Goal: Task Accomplishment & Management: Use online tool/utility

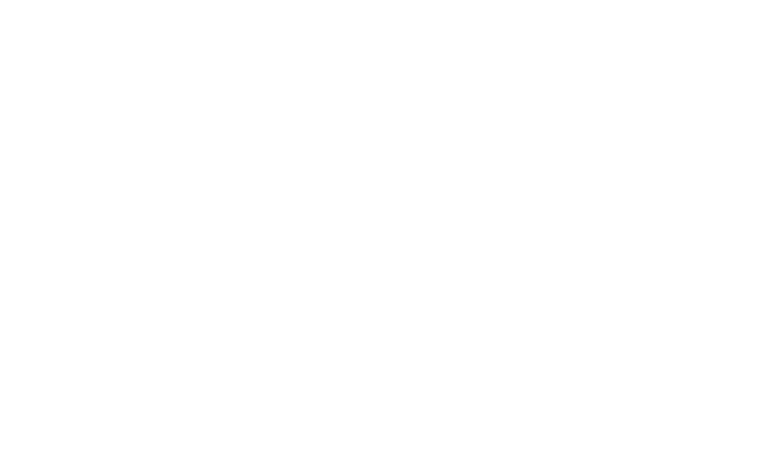
click at [148, 254] on body at bounding box center [383, 225] width 766 height 451
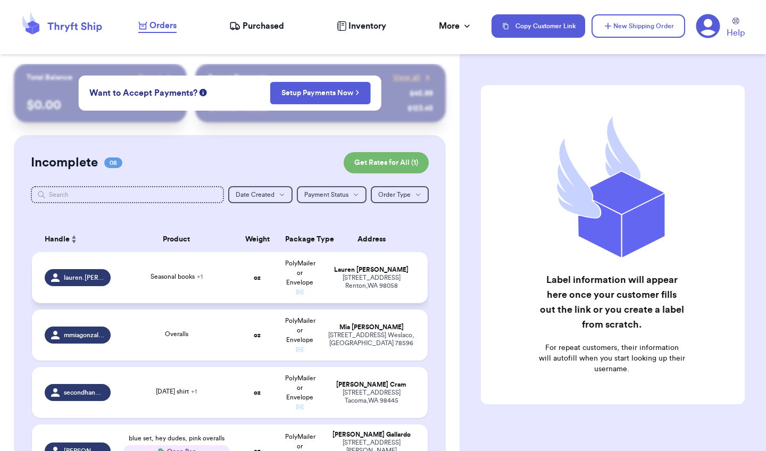
scroll to position [43, 0]
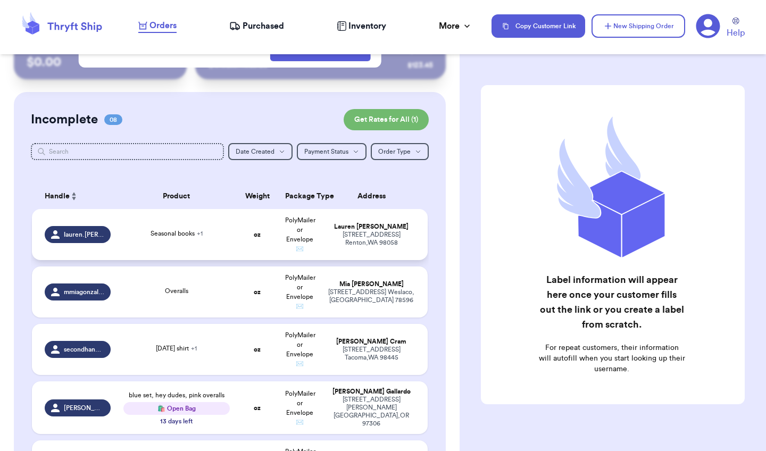
click at [346, 231] on div "[PERSON_NAME]" at bounding box center [371, 227] width 87 height 8
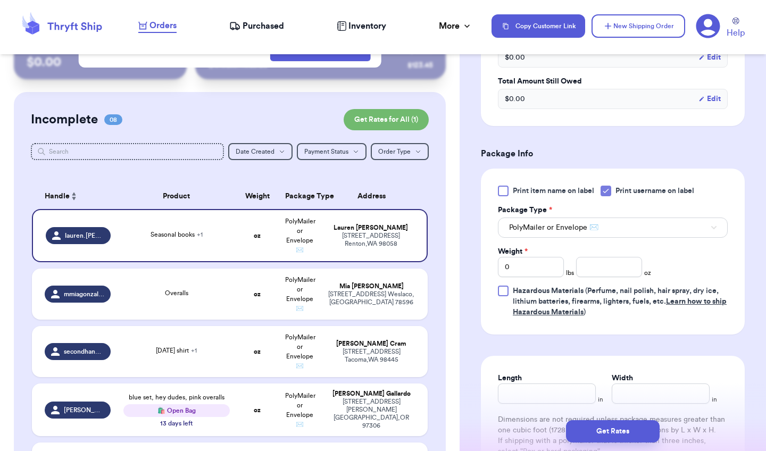
scroll to position [474, 0]
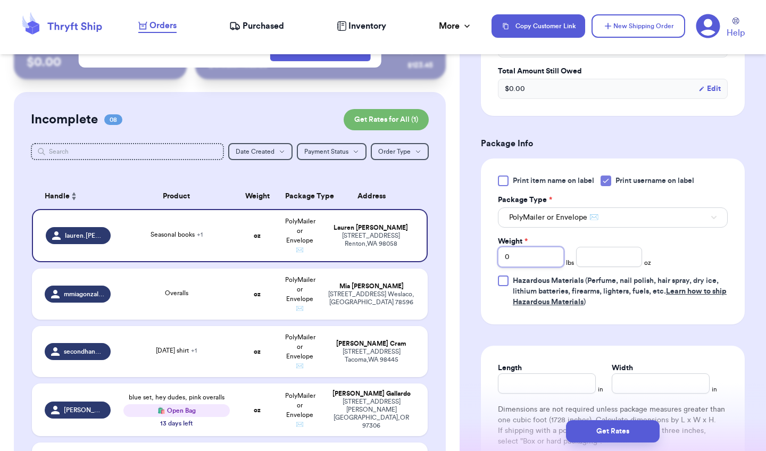
click at [543, 247] on input "0" at bounding box center [531, 257] width 66 height 20
type input "3"
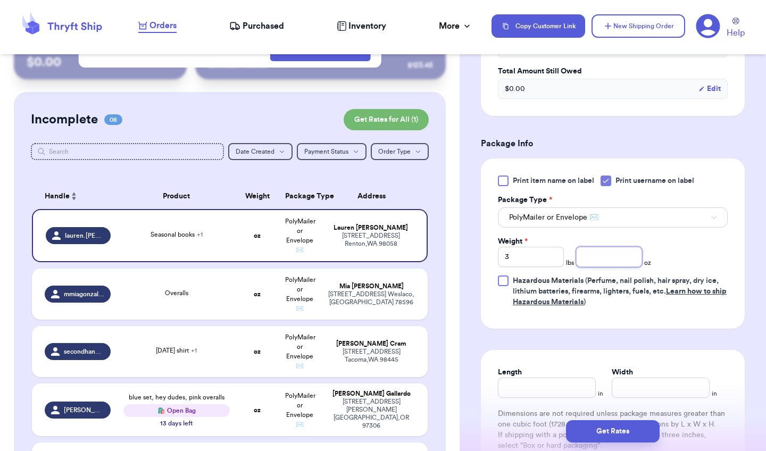
click at [601, 247] on input "number" at bounding box center [609, 257] width 66 height 20
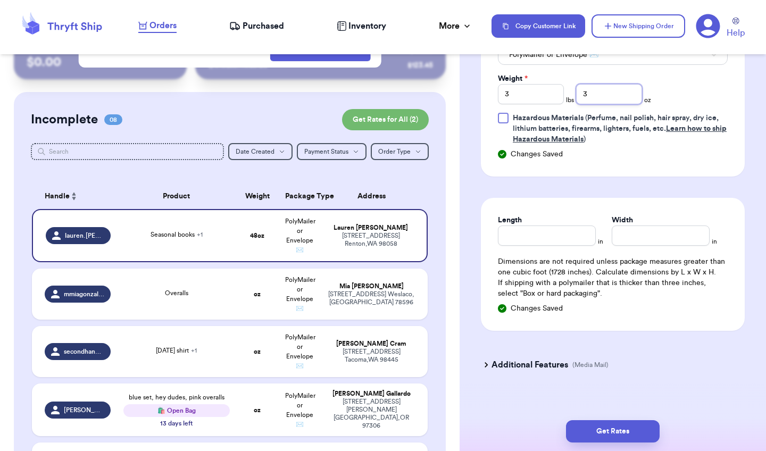
scroll to position [636, 0]
type input "3"
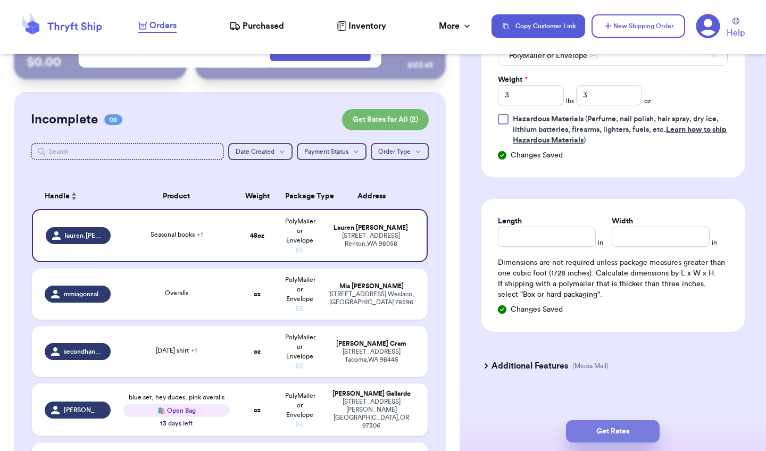
click at [619, 426] on button "Get Rates" at bounding box center [613, 431] width 94 height 22
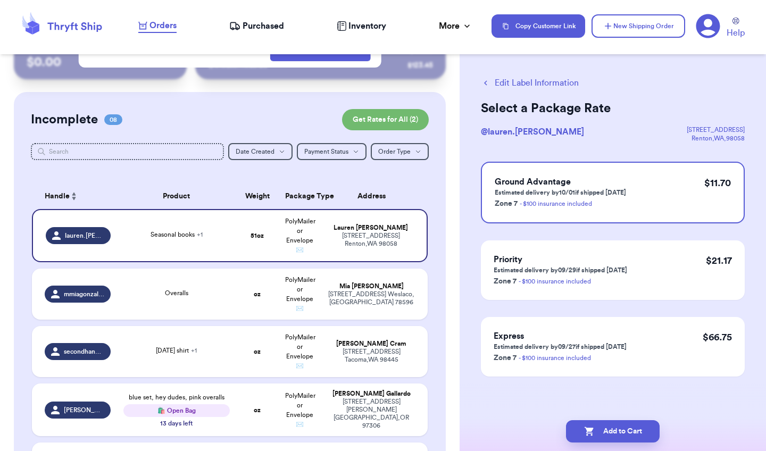
scroll to position [0, 0]
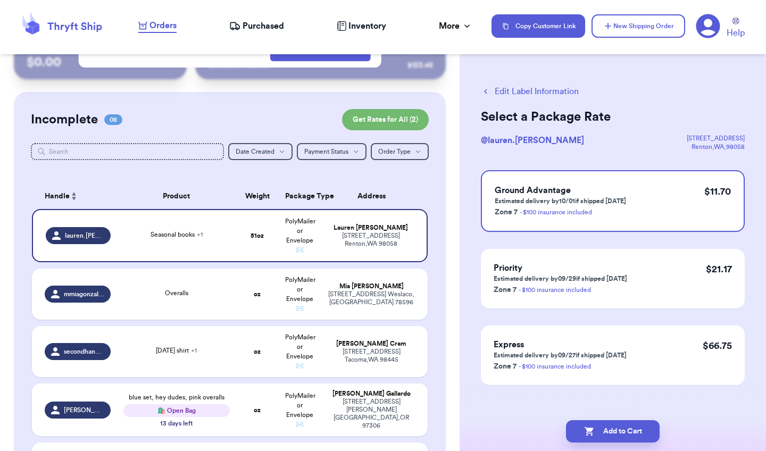
click at [488, 93] on icon "button" at bounding box center [486, 92] width 10 height 10
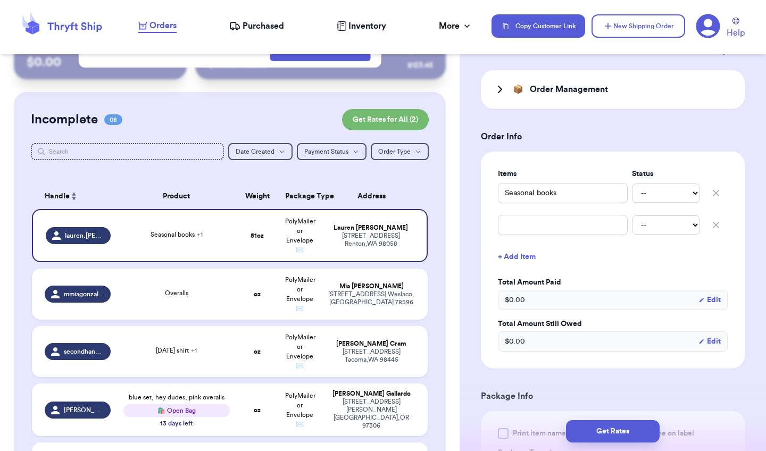
scroll to position [222, 0]
click at [501, 85] on icon at bounding box center [500, 88] width 3 height 6
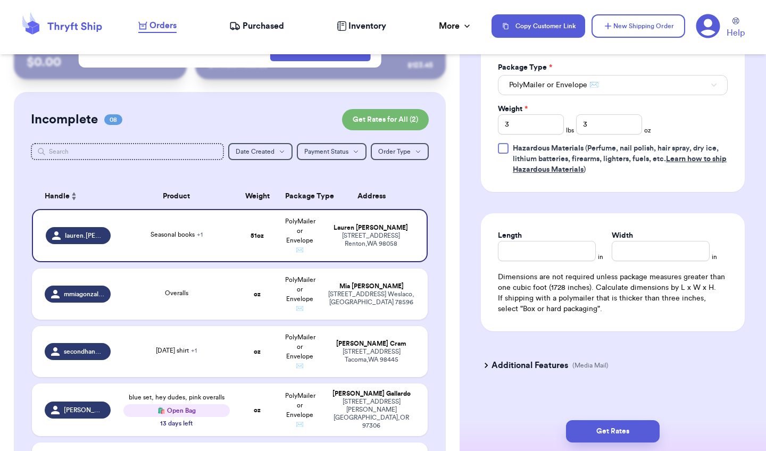
scroll to position [723, 0]
click at [532, 360] on h3 "Additional Features" at bounding box center [530, 366] width 77 height 13
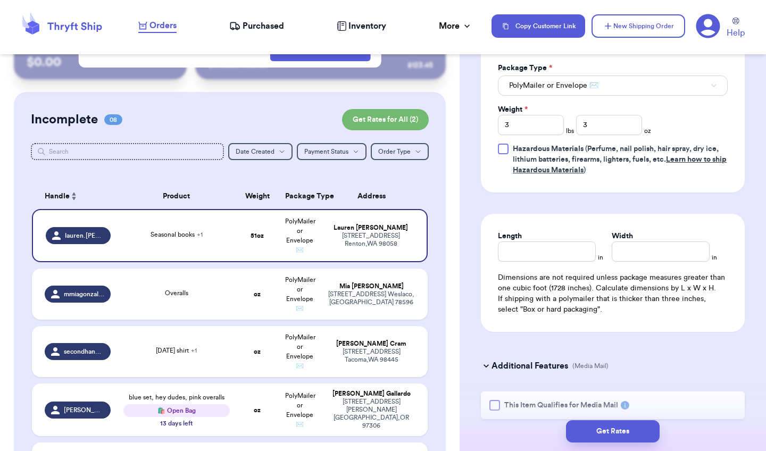
click at [496, 400] on div at bounding box center [495, 405] width 11 height 11
click at [0, 0] on input "This Item Qualifies for Media Mail" at bounding box center [0, 0] width 0 height 0
click at [599, 428] on button "Get Rates" at bounding box center [613, 431] width 94 height 22
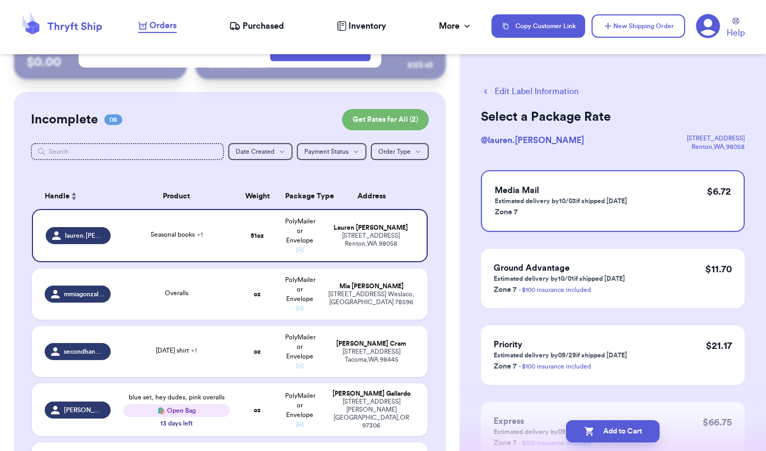
click at [262, 27] on span "Purchased" at bounding box center [264, 26] width 42 height 13
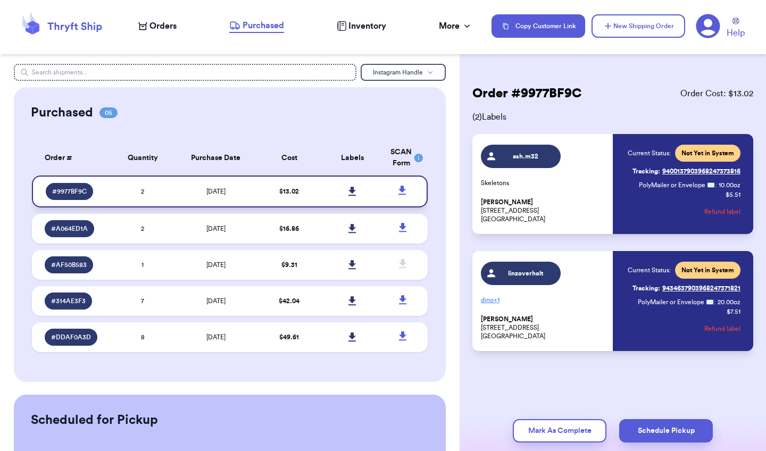
click at [352, 196] on icon at bounding box center [352, 191] width 7 height 9
click at [377, 231] on td at bounding box center [352, 229] width 63 height 30
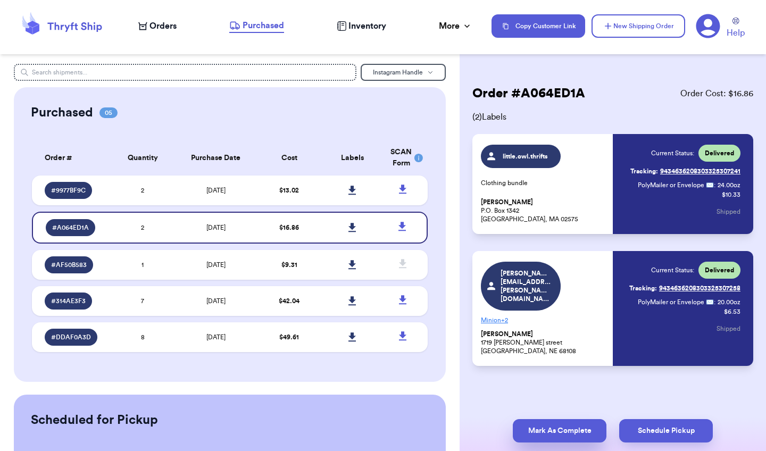
click at [579, 428] on button "Mark As Complete" at bounding box center [560, 430] width 94 height 23
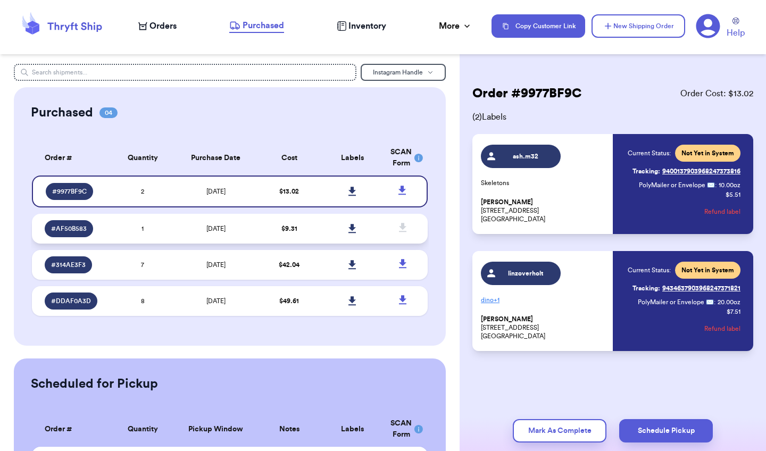
click at [384, 231] on td at bounding box center [352, 229] width 63 height 30
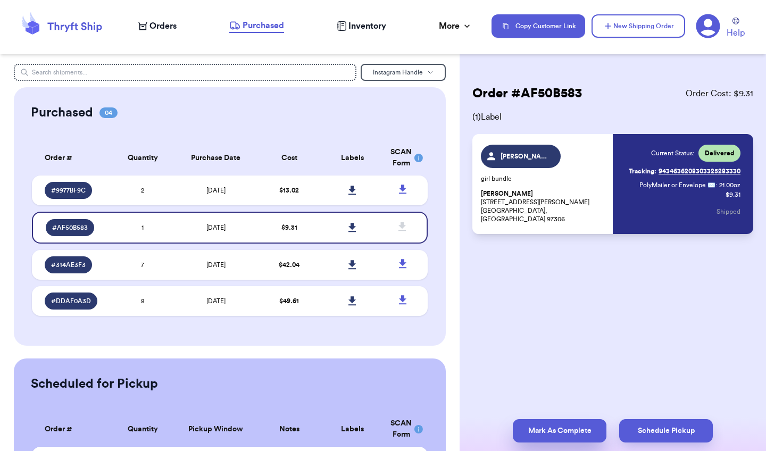
click at [576, 432] on button "Mark As Complete" at bounding box center [560, 430] width 94 height 23
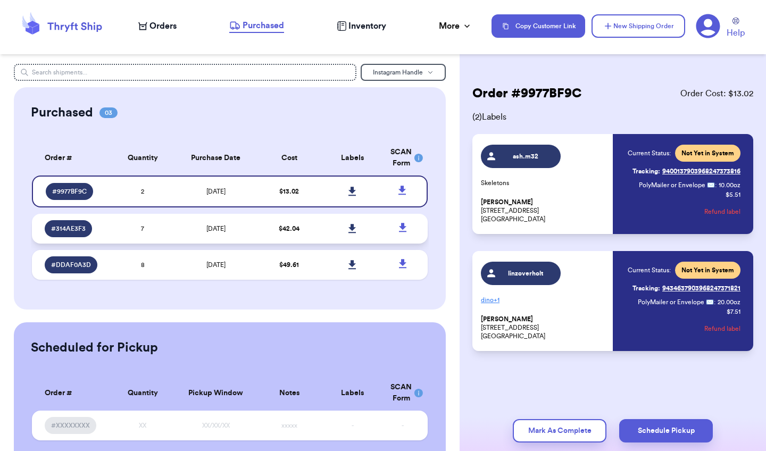
click at [374, 235] on td at bounding box center [352, 229] width 63 height 30
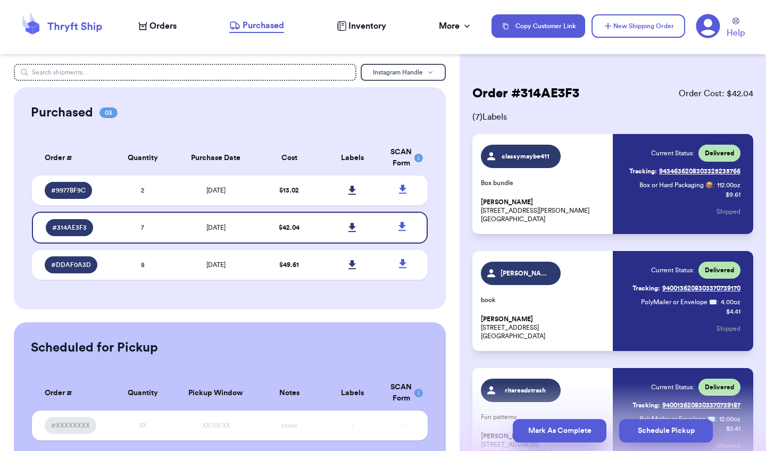
click at [550, 433] on button "Mark As Complete" at bounding box center [560, 430] width 94 height 23
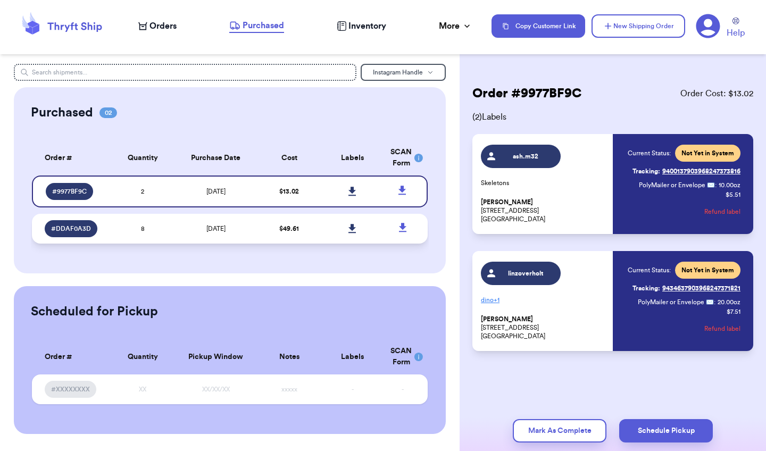
click at [367, 258] on div "Purchased 02 Order # Qty Labels SCAN # 9977BF9C 2 # DDAF0A3D 8 Order # Quantity…" at bounding box center [230, 180] width 432 height 186
click at [369, 238] on td at bounding box center [352, 229] width 63 height 30
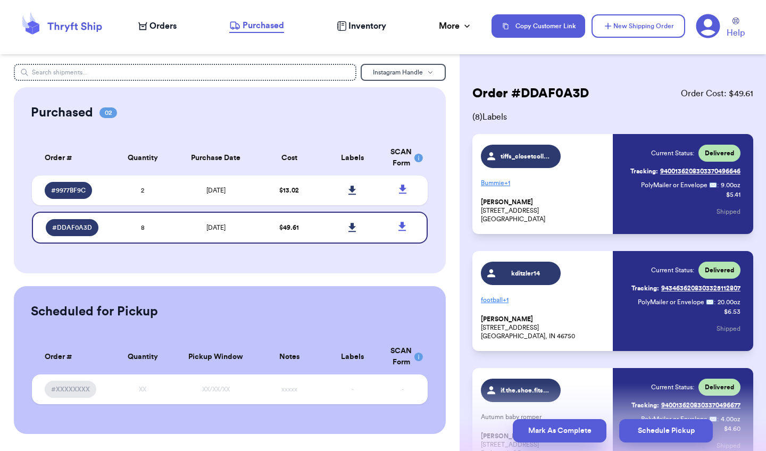
click at [556, 433] on button "Mark As Complete" at bounding box center [560, 430] width 94 height 23
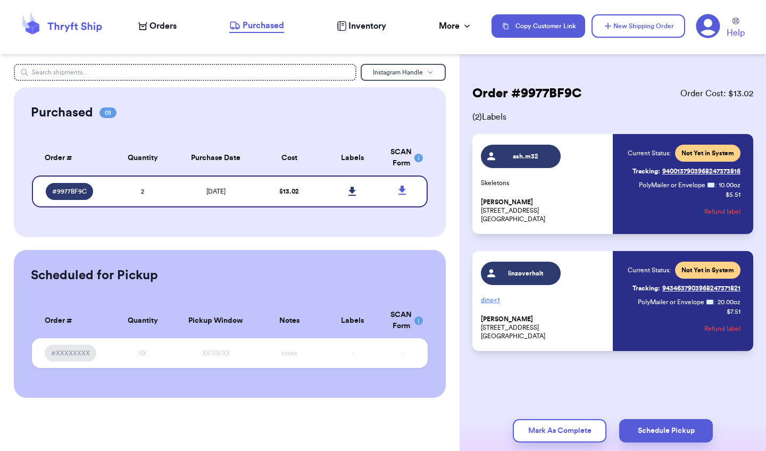
click at [162, 26] on span "Orders" at bounding box center [163, 26] width 27 height 13
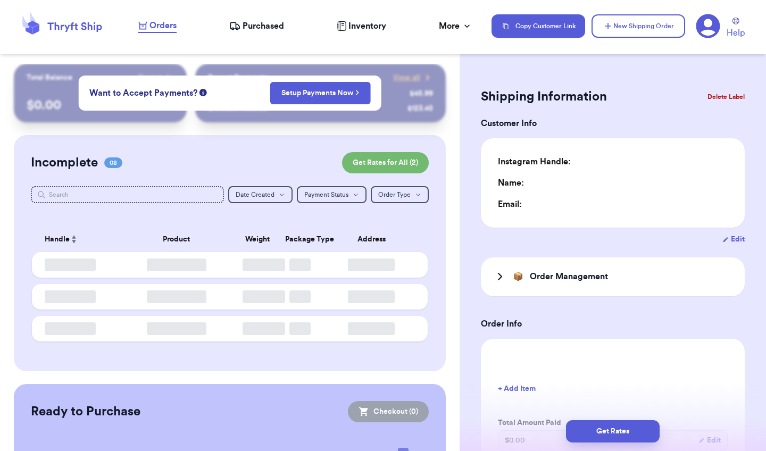
type input "0"
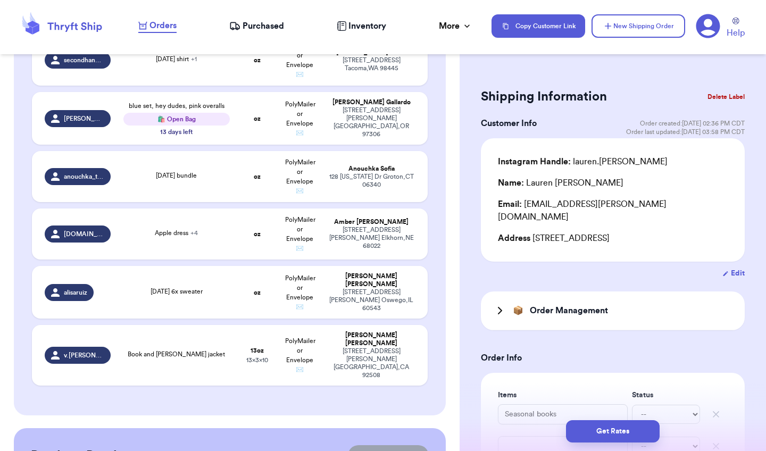
scroll to position [337, 0]
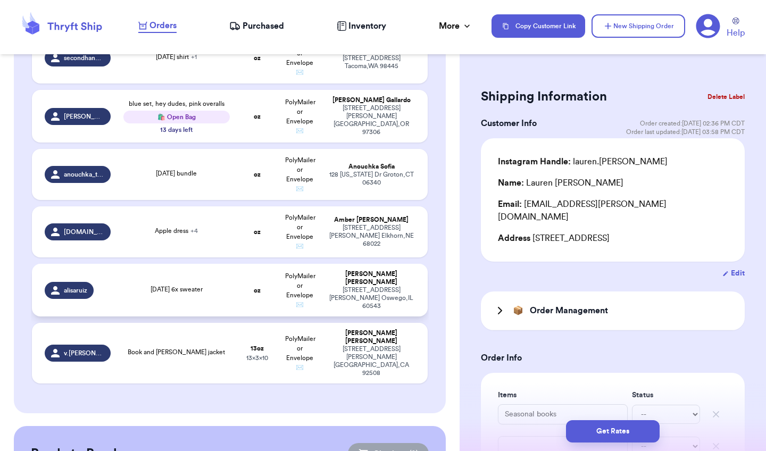
click at [380, 280] on td "Alisa Ruiz 1336 Simon’s rd Oswego , IL 60543" at bounding box center [374, 290] width 106 height 53
type input "[DATE] 6x sweater"
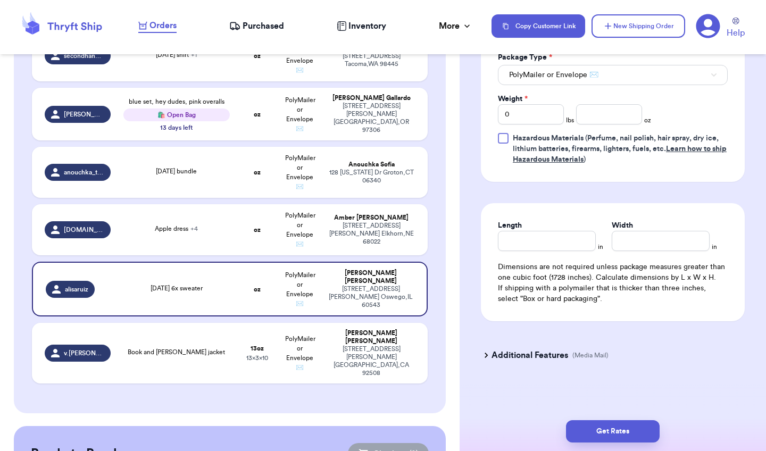
scroll to position [571, 0]
click at [636, 244] on input "Width" at bounding box center [661, 241] width 98 height 20
click at [614, 114] on input "number" at bounding box center [609, 114] width 66 height 20
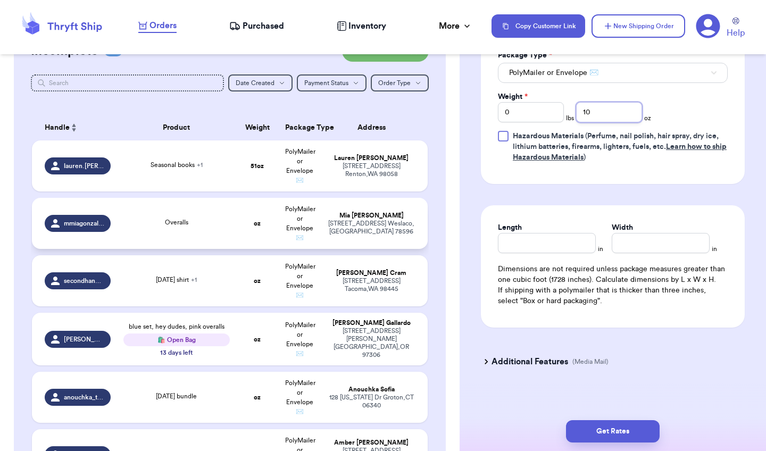
scroll to position [119, 0]
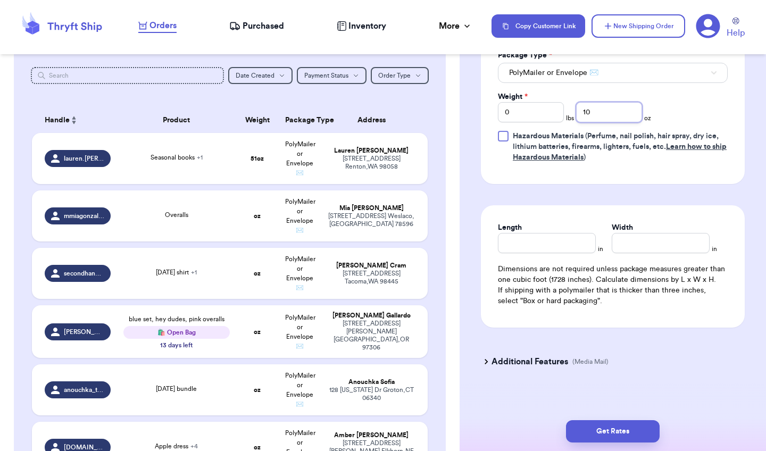
type input "10"
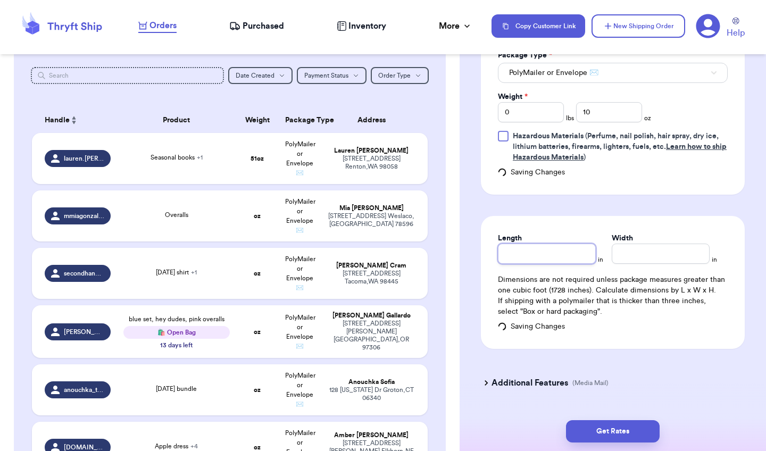
click at [529, 246] on input "Length" at bounding box center [547, 254] width 98 height 20
type input "8"
type input "10"
click at [629, 258] on input "Width *" at bounding box center [661, 254] width 98 height 20
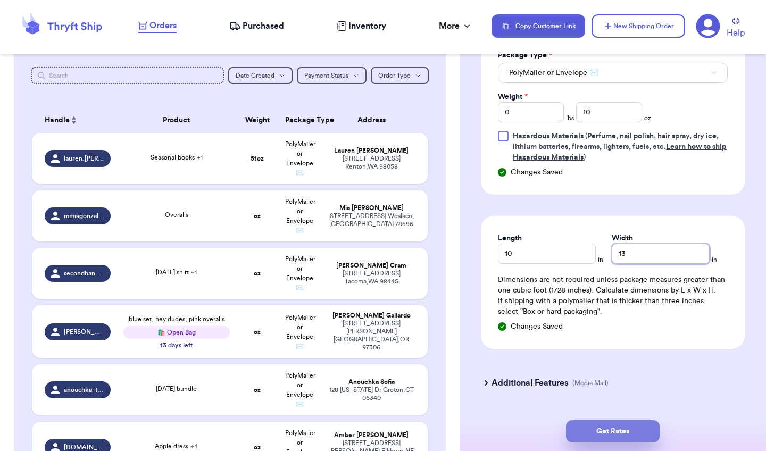
type input "13"
click at [610, 428] on button "Get Rates" at bounding box center [613, 431] width 94 height 22
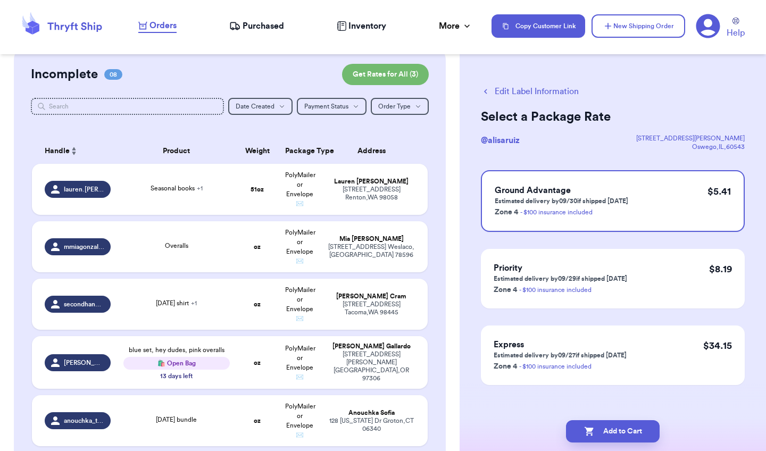
scroll to position [86, 0]
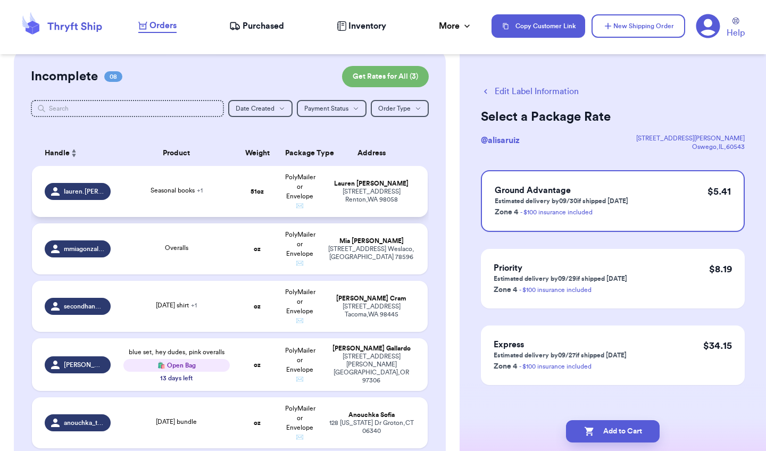
click at [384, 194] on div "15505 SE 169 St Renton , WA 98058" at bounding box center [371, 196] width 87 height 16
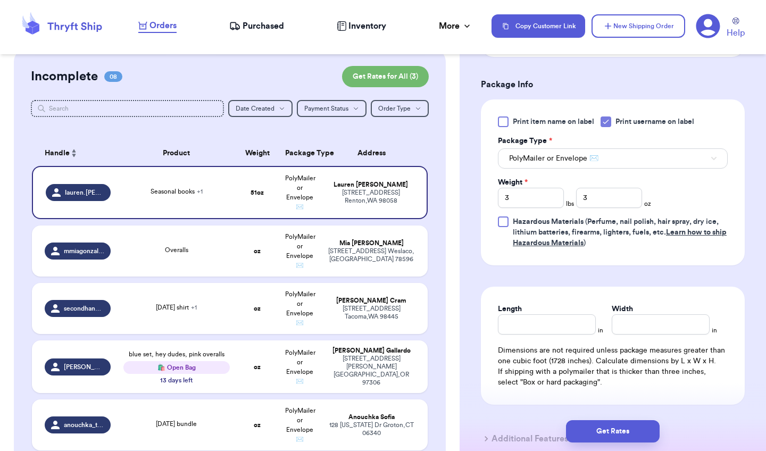
scroll to position [546, 0]
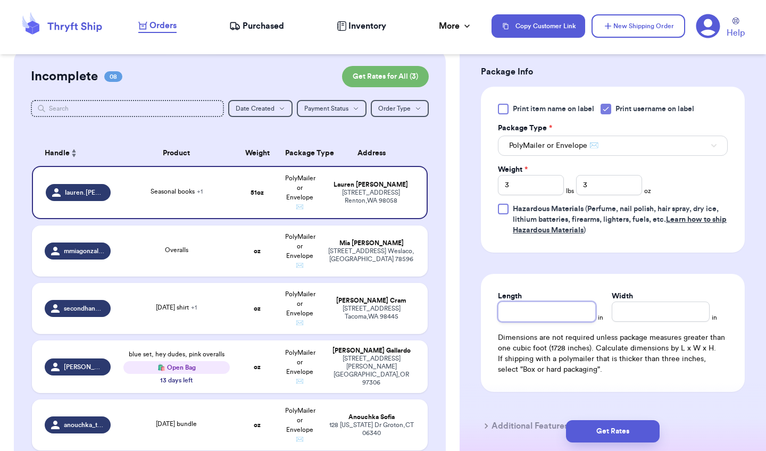
click at [566, 305] on input "Length" at bounding box center [547, 312] width 98 height 20
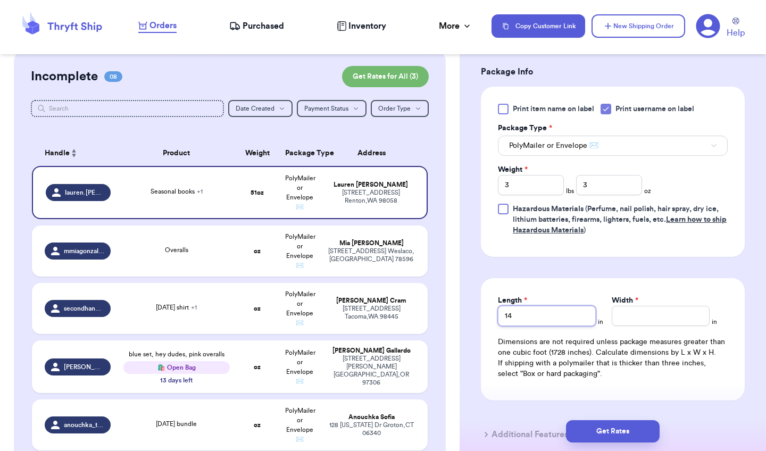
type input "14"
click at [675, 303] on div "Width *" at bounding box center [661, 310] width 98 height 31
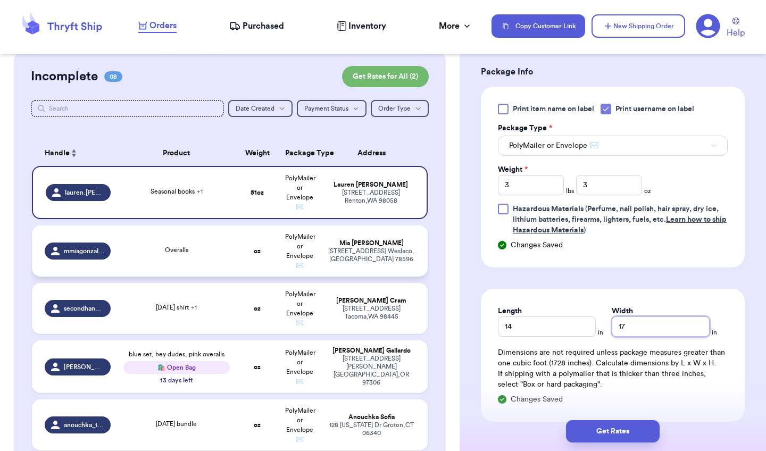
type input "17"
click at [378, 253] on div "3551 S Bridge Ave Weslaco , TX 78596" at bounding box center [371, 255] width 87 height 16
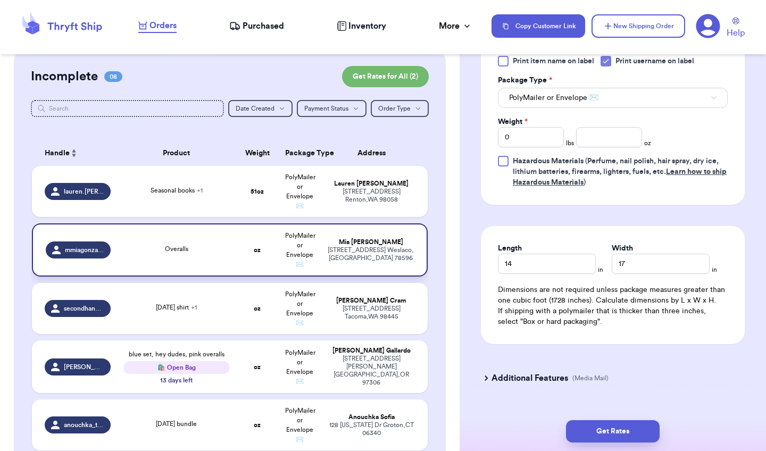
type input "Overalls"
type input "0"
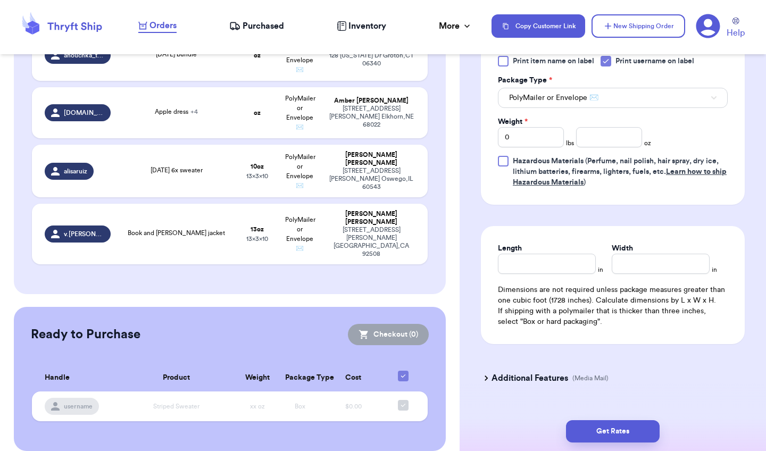
scroll to position [455, 0]
click at [232, 110] on td "Apple dress + 4" at bounding box center [176, 113] width 119 height 51
type input "Apple dress"
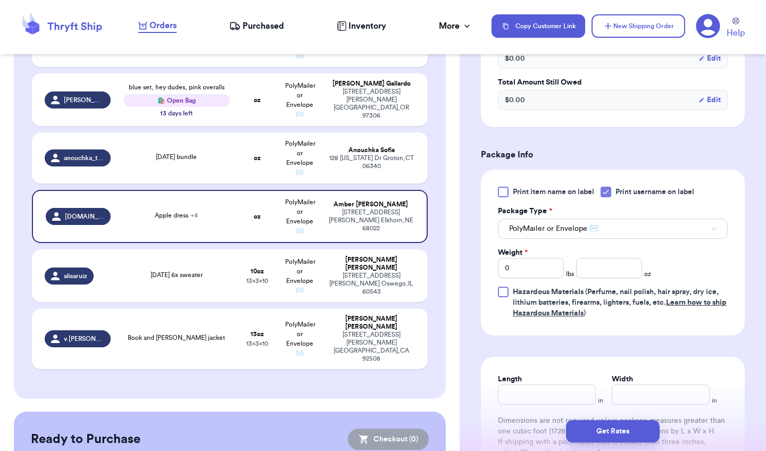
scroll to position [345, 0]
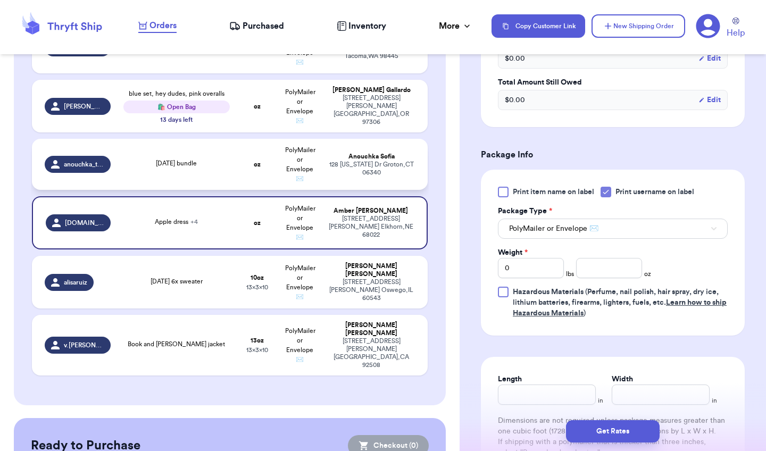
click at [405, 161] on div "Anouchka Sofia" at bounding box center [371, 157] width 87 height 8
type input "[DATE] bundle"
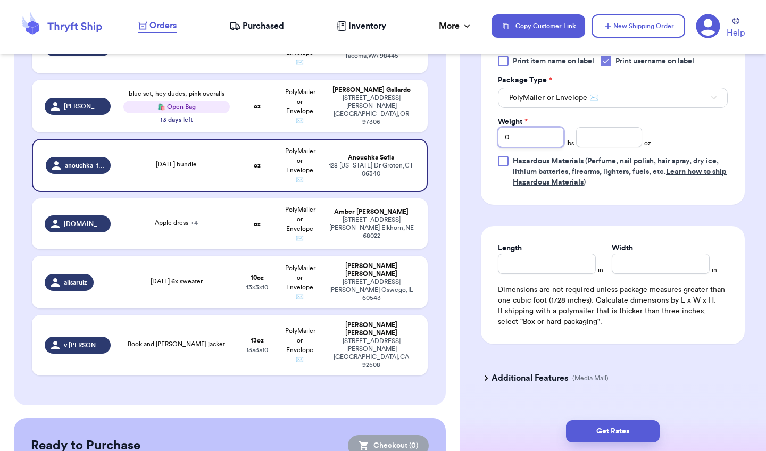
click at [538, 132] on input "0" at bounding box center [531, 137] width 66 height 20
click at [540, 145] on input "0" at bounding box center [531, 137] width 66 height 20
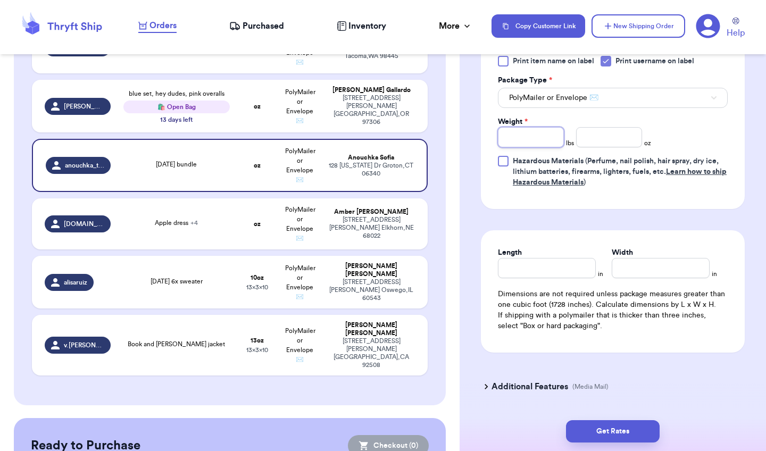
type input "1"
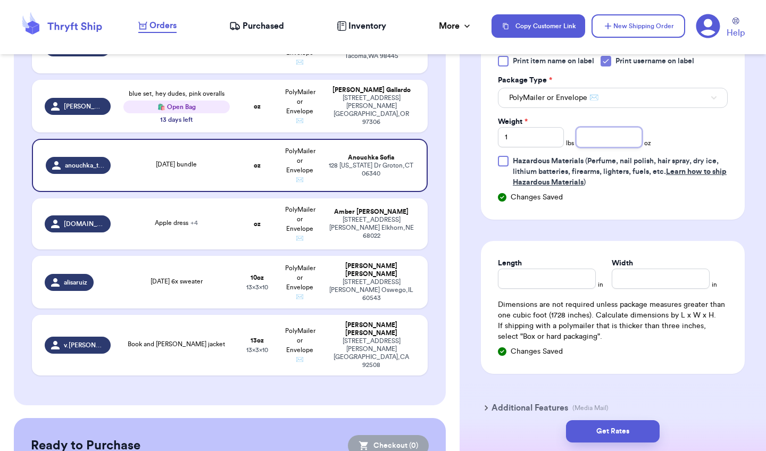
click at [595, 144] on input "number" at bounding box center [609, 137] width 66 height 20
type input "2"
click at [550, 285] on input "Length" at bounding box center [547, 279] width 98 height 20
type input "10"
click at [631, 286] on input "Width *" at bounding box center [661, 279] width 98 height 20
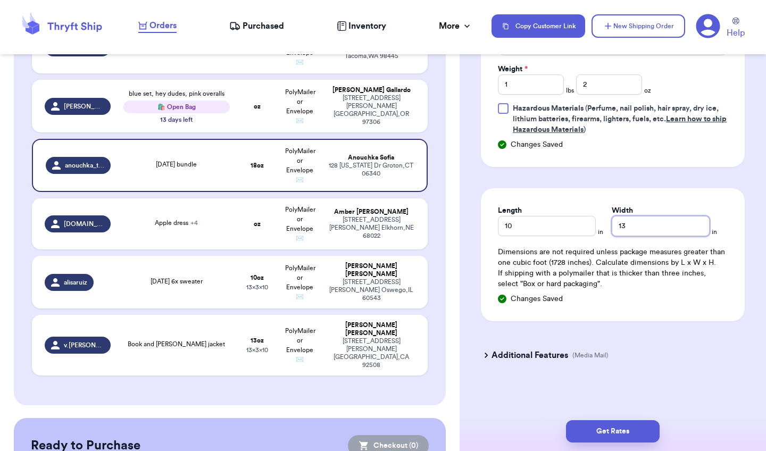
scroll to position [601, 0]
type input "13"
click at [626, 429] on button "Get Rates" at bounding box center [613, 431] width 94 height 22
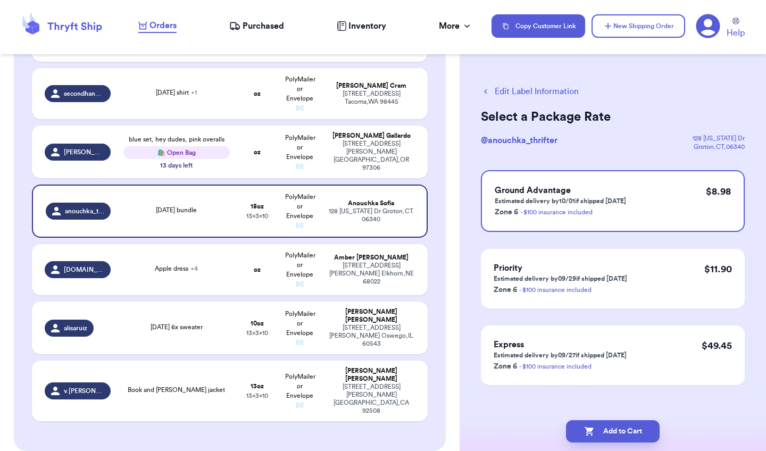
scroll to position [266, 0]
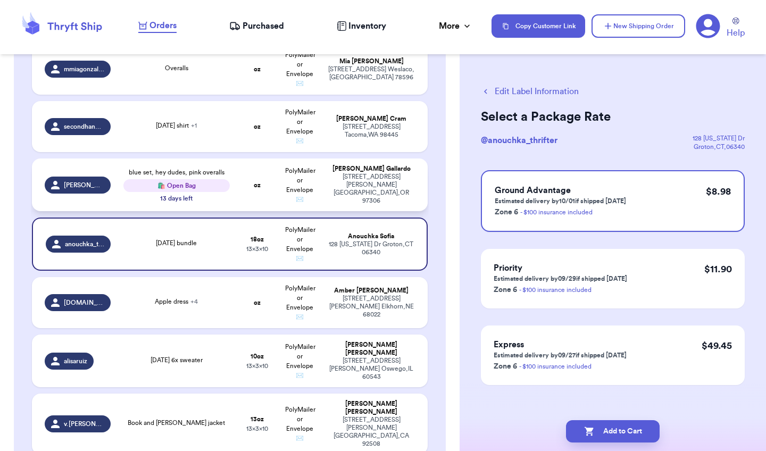
click at [200, 200] on div "blue set, hey dudes, pink overalls 🛍️ Open Bag 13 days left" at bounding box center [176, 185] width 106 height 35
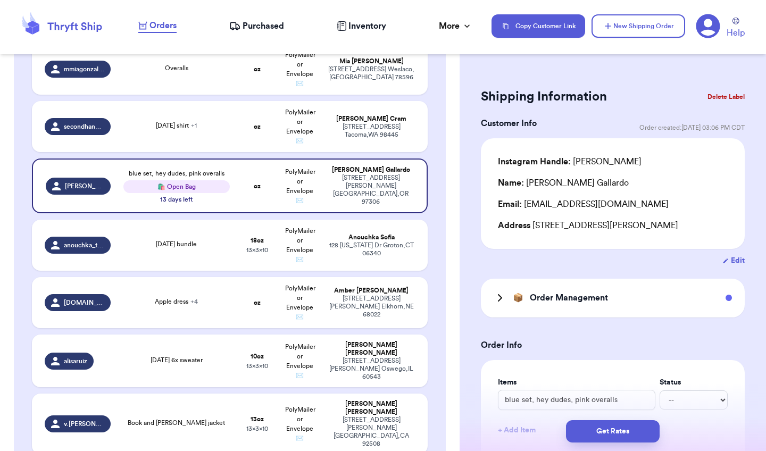
click at [559, 294] on h3 "Order Management" at bounding box center [569, 298] width 78 height 13
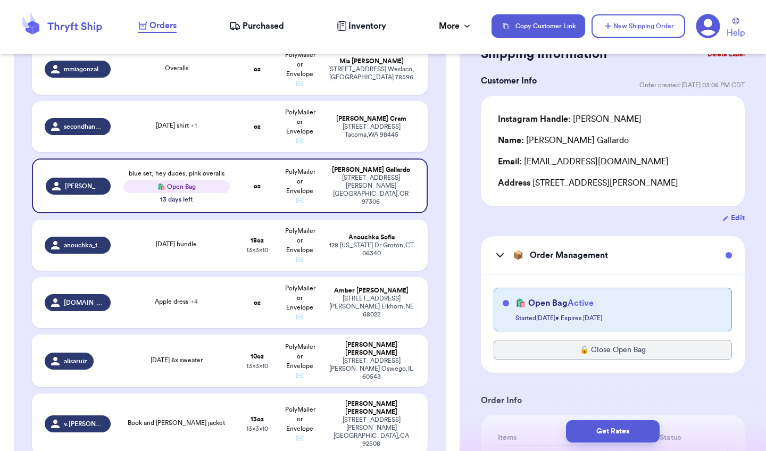
scroll to position [45, 0]
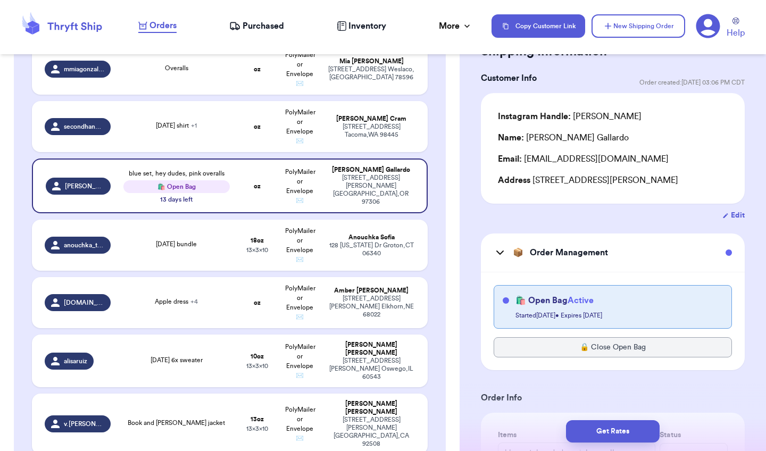
click at [588, 303] on span "Active" at bounding box center [581, 300] width 26 height 9
click at [741, 215] on button "Edit" at bounding box center [734, 215] width 22 height 11
select select "OR"
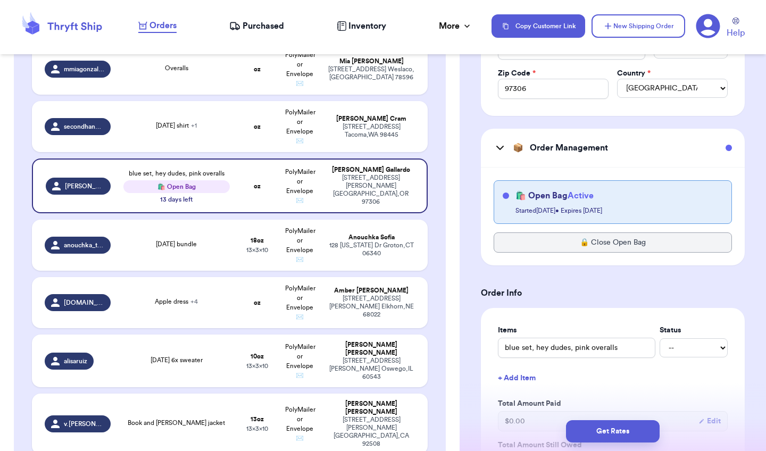
scroll to position [347, 0]
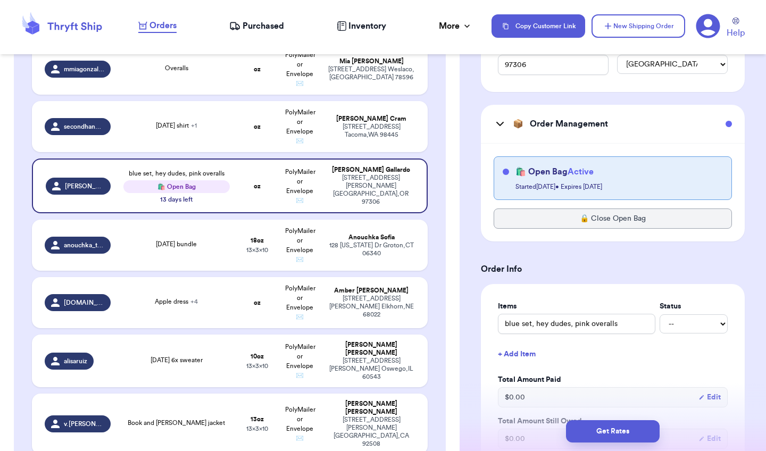
click at [537, 177] on h4 "🛍️ Open Bag Active" at bounding box center [555, 171] width 78 height 13
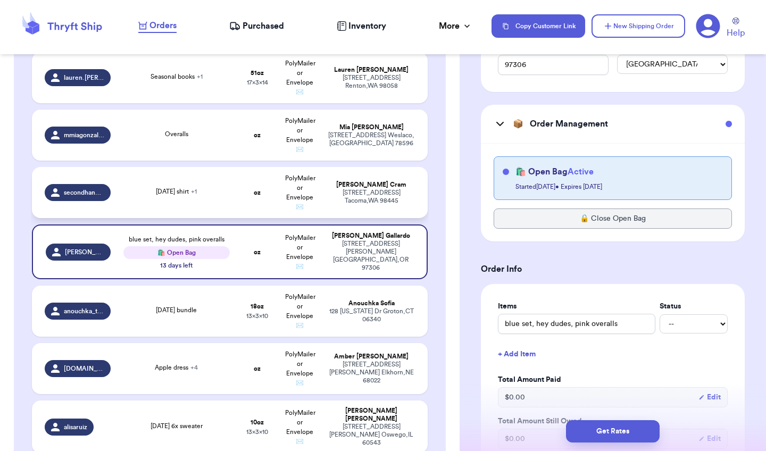
scroll to position [196, 0]
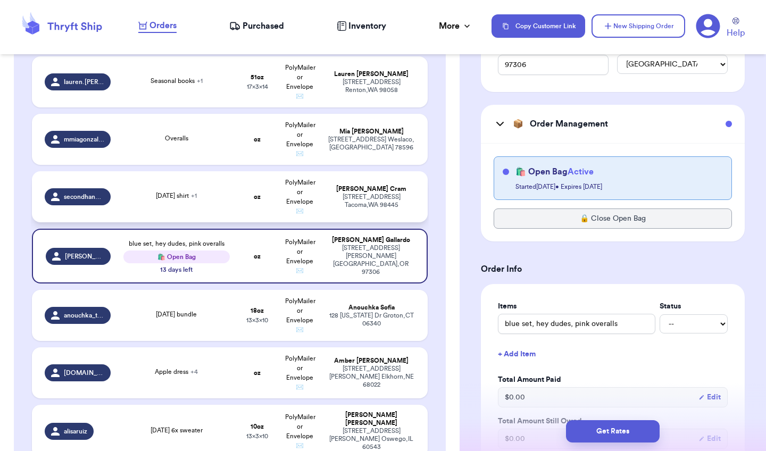
click at [368, 188] on td "Megan Cram 717 140th St E Tacoma , WA 98445" at bounding box center [374, 196] width 106 height 51
type input "[DATE] shirt"
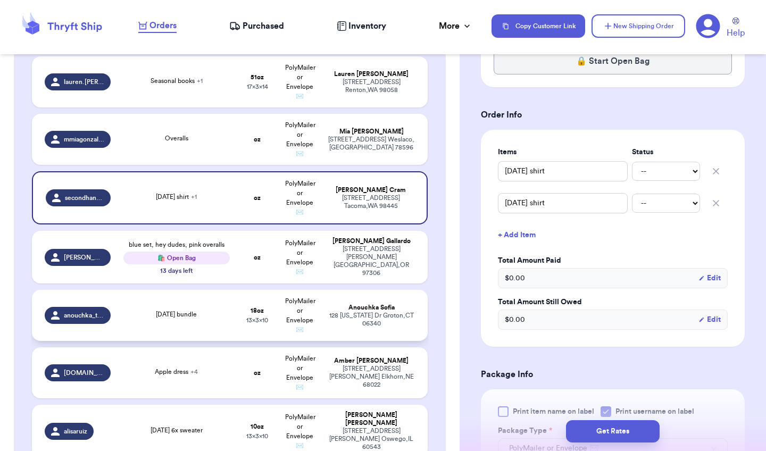
click at [371, 322] on div "128 Michigan Dr Groton , CT 06340" at bounding box center [371, 320] width 87 height 16
type input "[DATE] bundle"
type input "1"
type input "2"
type input "10"
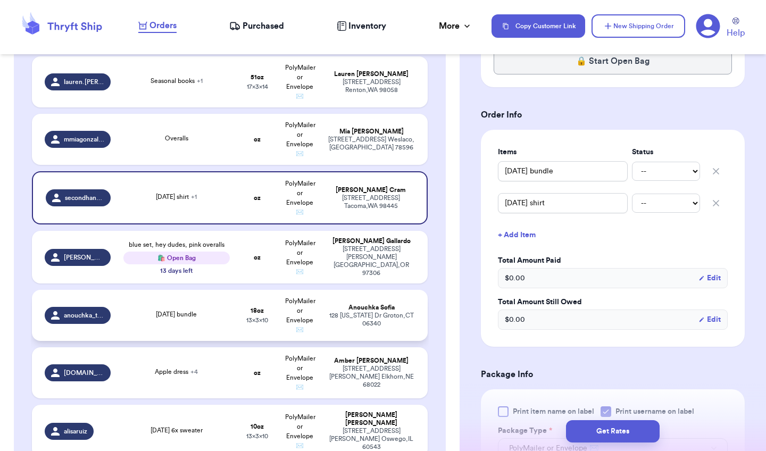
type input "13"
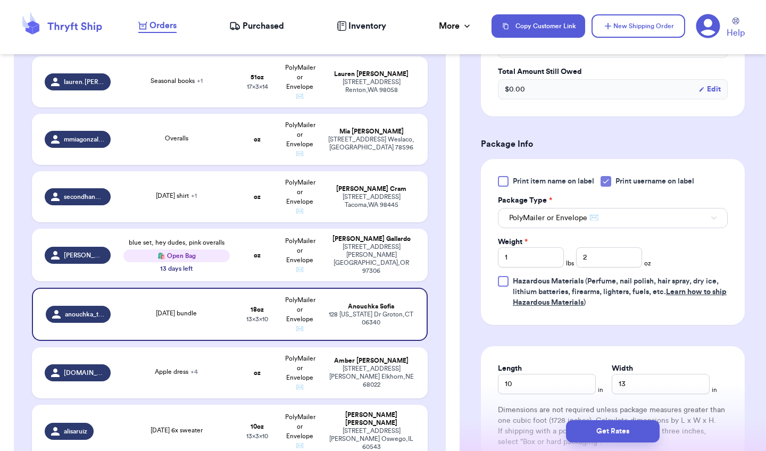
scroll to position [640, 0]
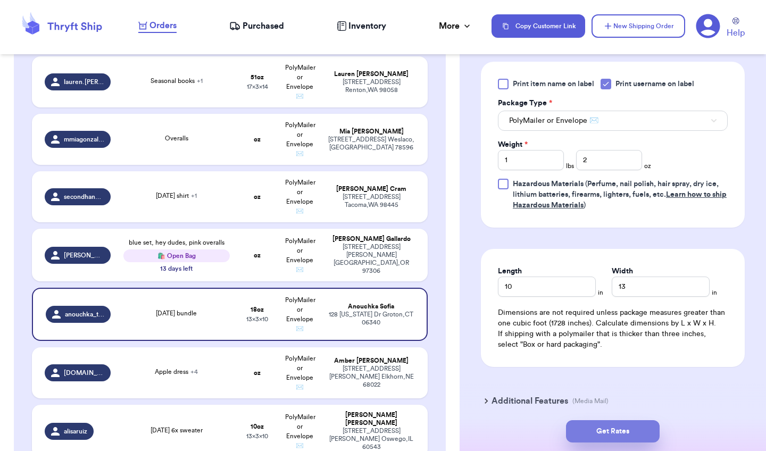
click at [627, 433] on button "Get Rates" at bounding box center [613, 431] width 94 height 22
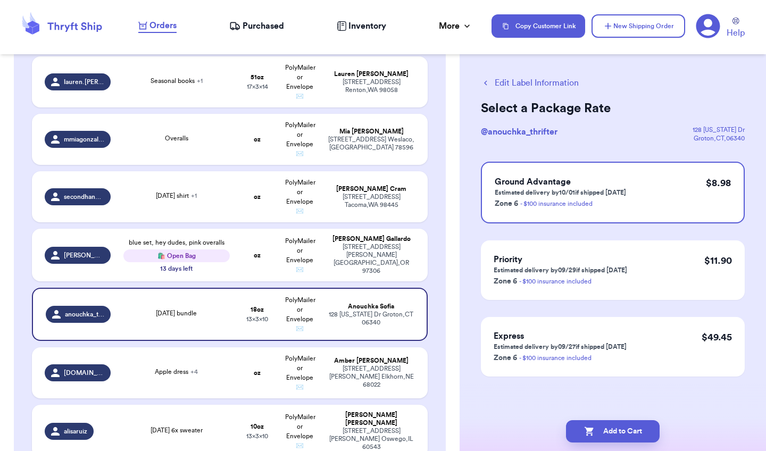
scroll to position [0, 0]
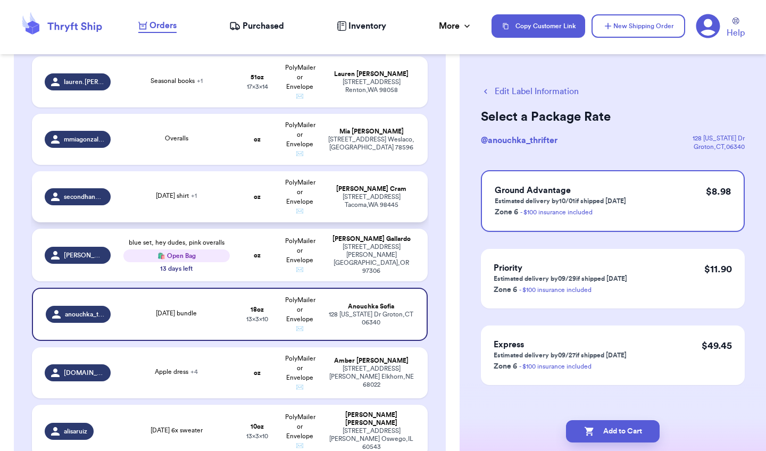
click at [251, 196] on td "oz" at bounding box center [257, 196] width 43 height 51
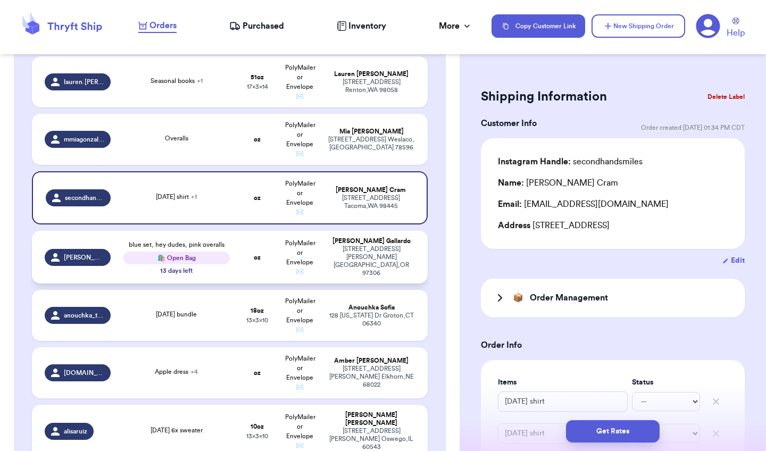
click at [222, 275] on div "blue set, hey dudes, pink overalls 🛍️ Open Bag 13 days left" at bounding box center [176, 257] width 106 height 35
type input "blue set, hey dudes, pink overalls"
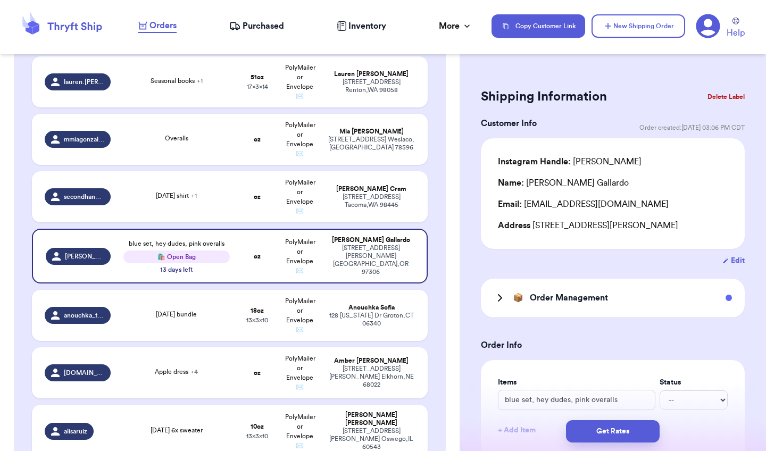
click at [607, 304] on h3 "Order Management" at bounding box center [569, 298] width 78 height 13
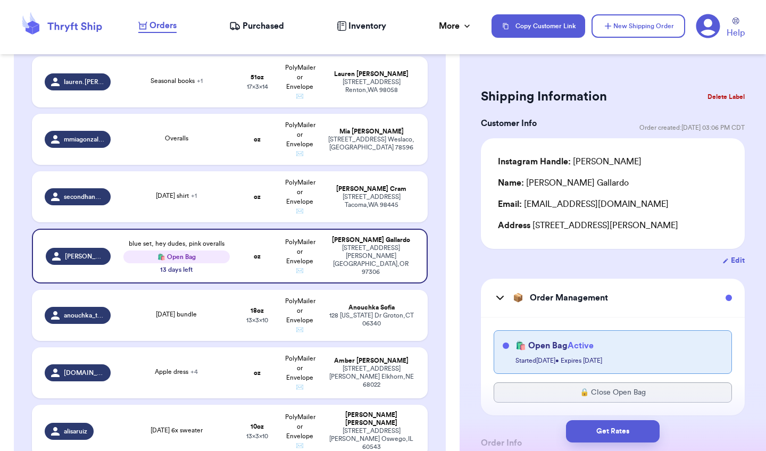
click at [536, 352] on h4 "🛍️ Open Bag Active" at bounding box center [555, 345] width 78 height 13
click at [579, 350] on span "Active" at bounding box center [581, 346] width 26 height 9
click at [237, 192] on td "oz" at bounding box center [257, 196] width 43 height 51
type input "[DATE] shirt"
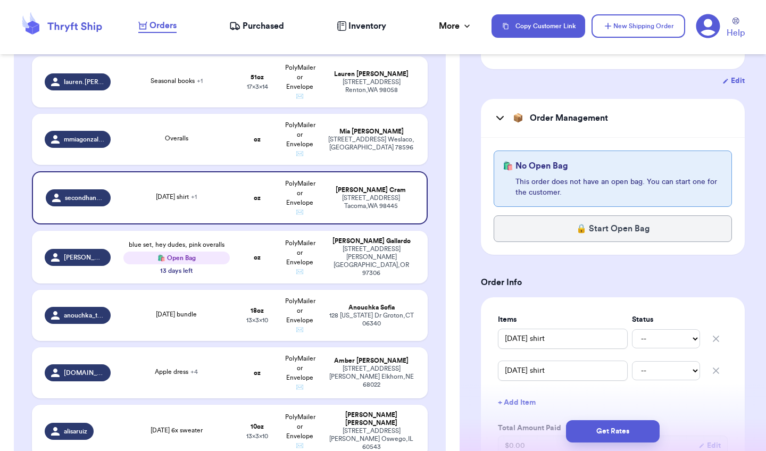
scroll to position [181, 0]
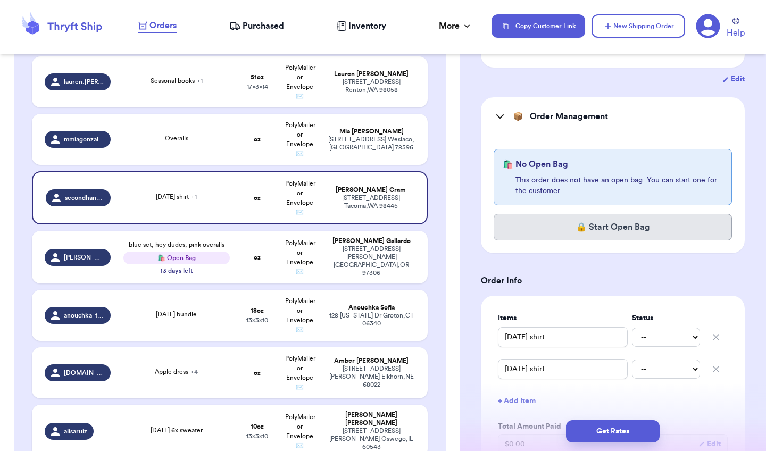
click at [618, 231] on button "🔒 Start Open Bag" at bounding box center [613, 227] width 238 height 27
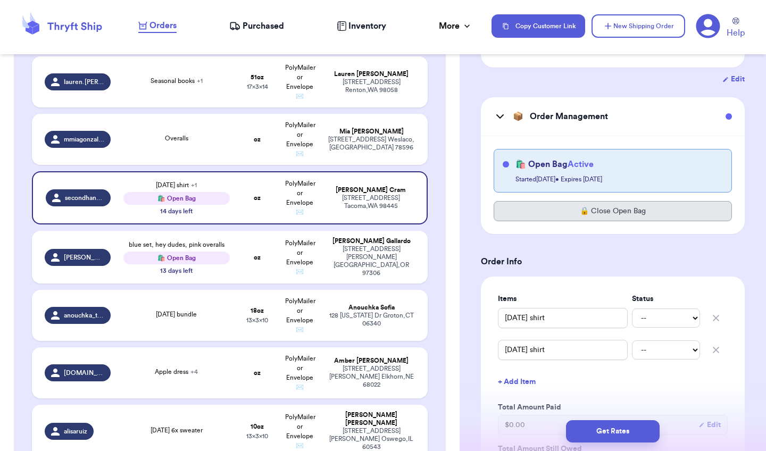
click at [624, 209] on button "🔒 Close Open Bag" at bounding box center [613, 211] width 238 height 20
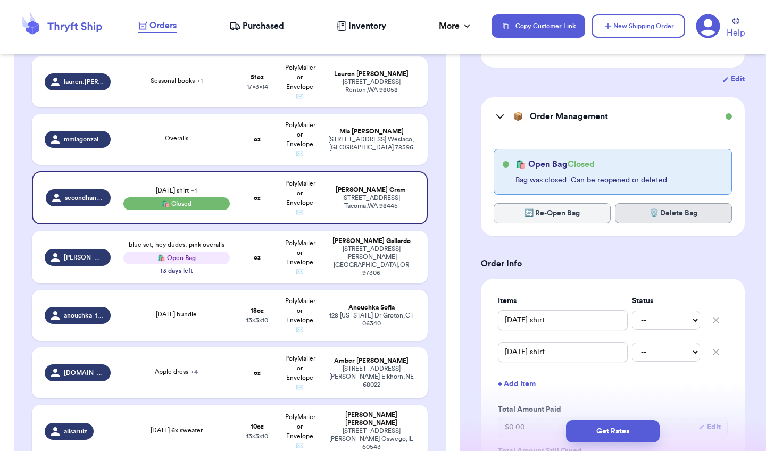
click at [669, 216] on button "🗑️ Delete Bag" at bounding box center [673, 213] width 117 height 20
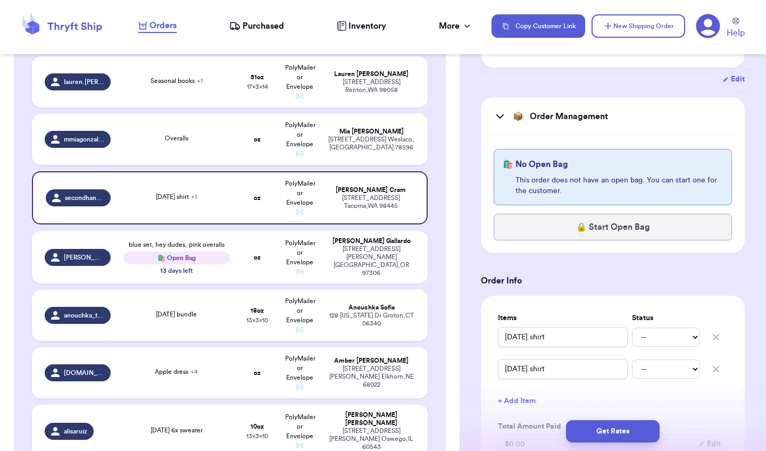
click at [681, 109] on div "📦 Order Management" at bounding box center [613, 116] width 264 height 39
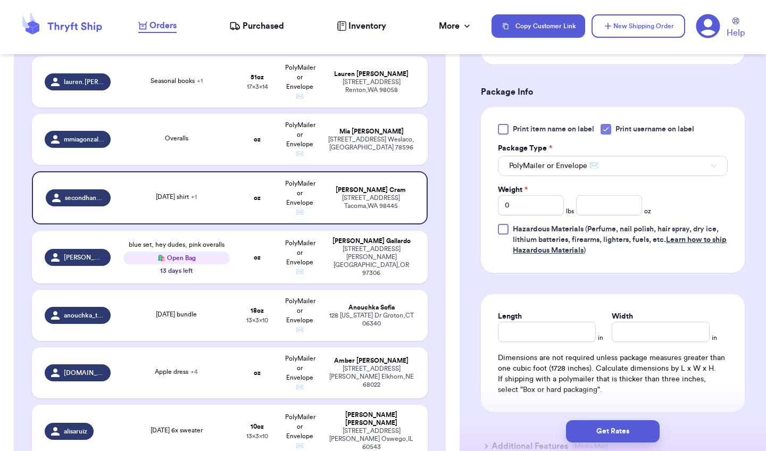
scroll to position [513, 0]
click at [596, 215] on input "number" at bounding box center [609, 205] width 66 height 20
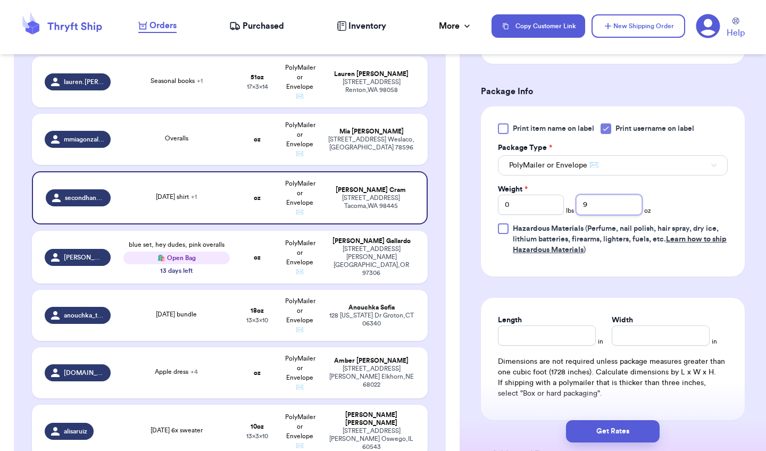
type input "9"
click at [536, 342] on input "Length" at bounding box center [547, 336] width 98 height 20
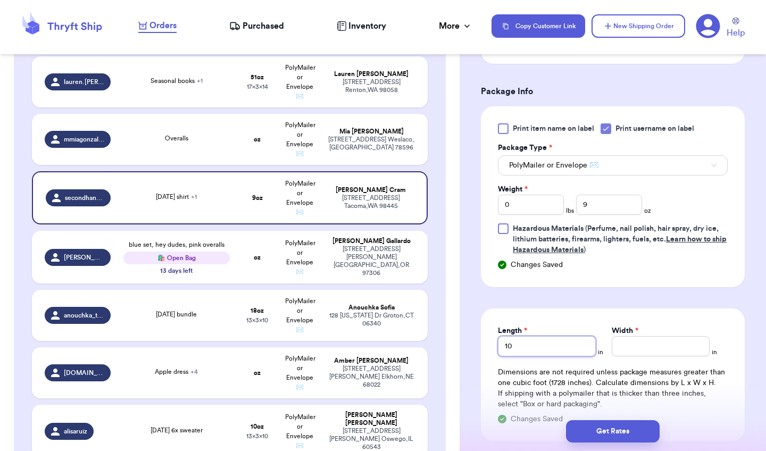
type input "10"
click at [633, 345] on input "Width *" at bounding box center [661, 346] width 98 height 20
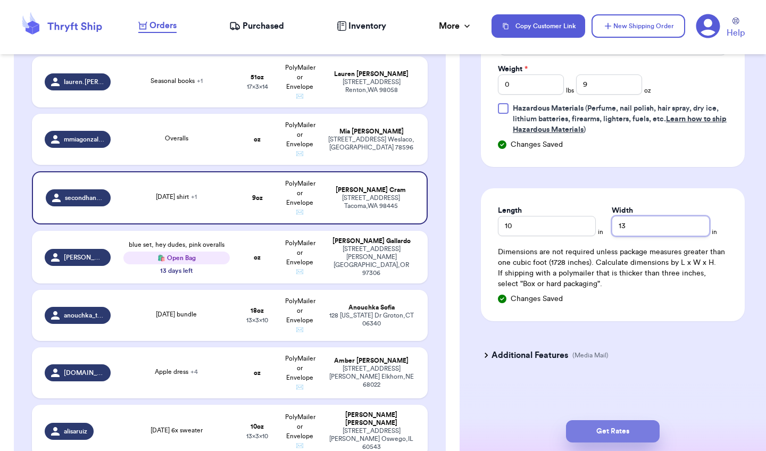
scroll to position [636, 0]
type input "13"
click at [615, 430] on button "Get Rates" at bounding box center [613, 431] width 94 height 22
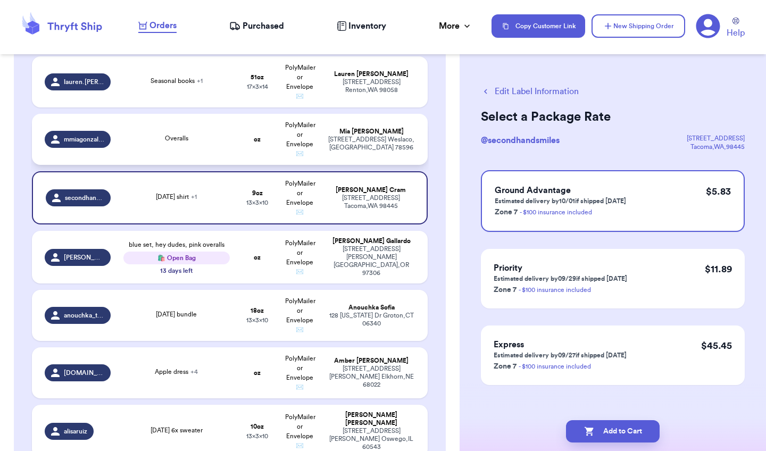
click at [239, 145] on td "oz" at bounding box center [257, 139] width 43 height 51
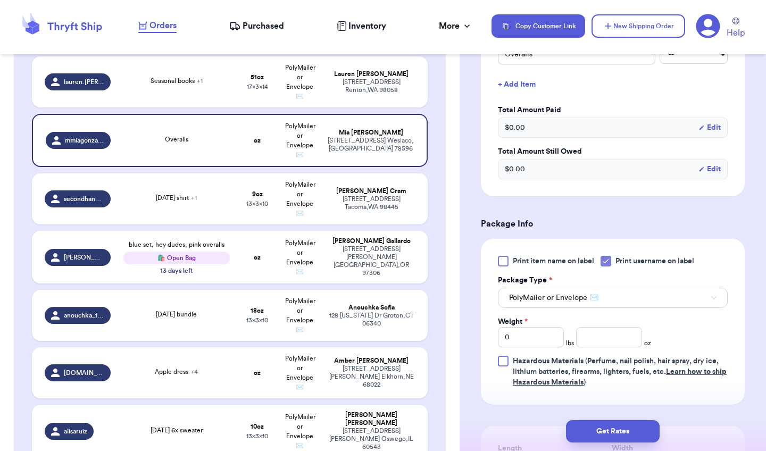
scroll to position [346, 0]
click at [541, 341] on input "0" at bounding box center [531, 337] width 66 height 20
type input "1"
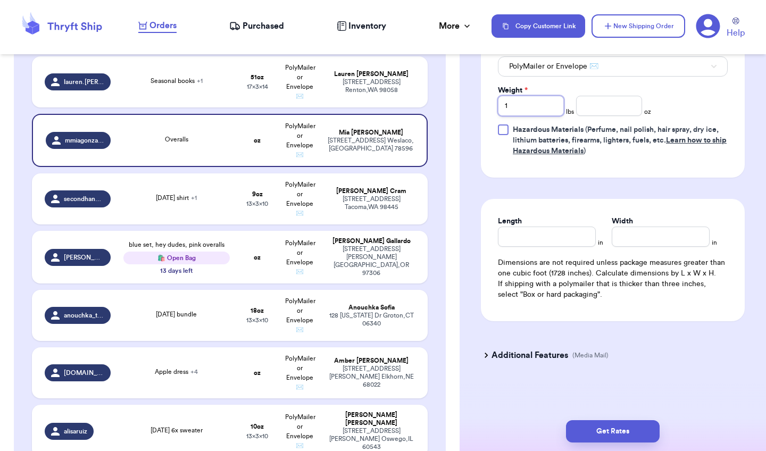
scroll to position [579, 0]
type input "1"
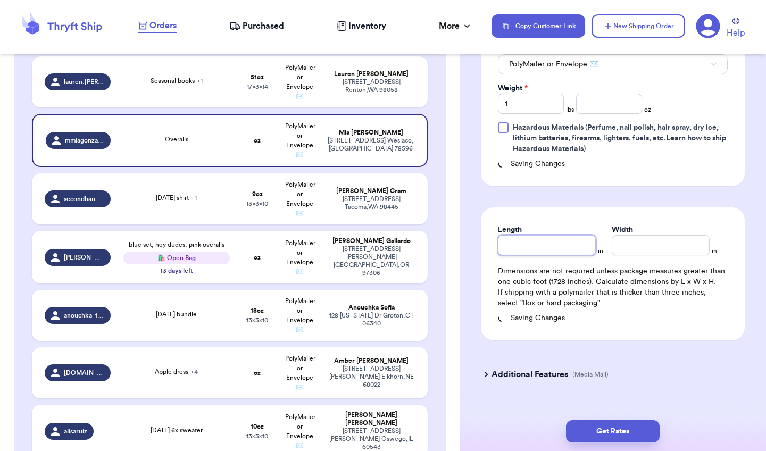
click at [545, 236] on div "Length" at bounding box center [547, 240] width 98 height 31
type input "1"
type input "10"
click at [625, 249] on input "Width *" at bounding box center [661, 245] width 98 height 20
type input "1"
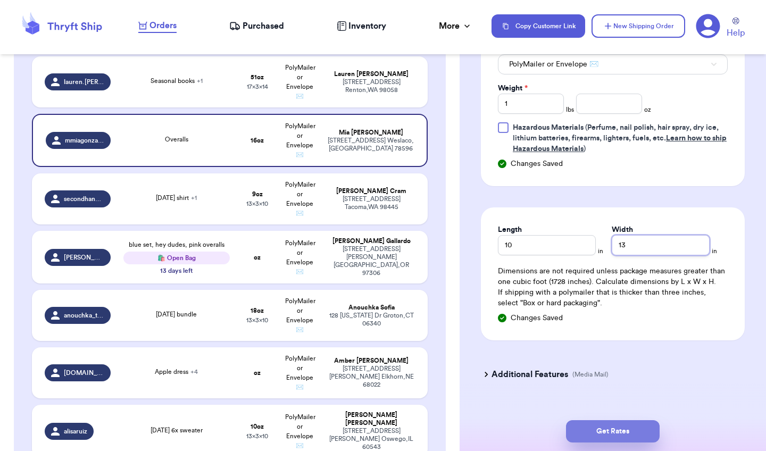
type input "13"
click at [627, 430] on button "Get Rates" at bounding box center [613, 431] width 94 height 22
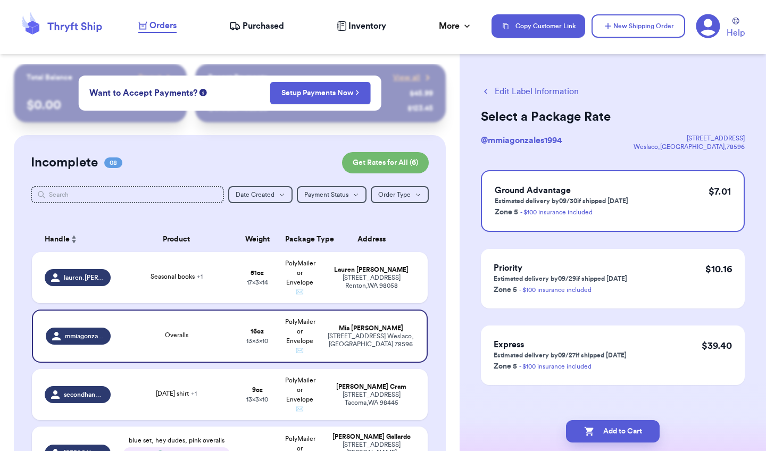
scroll to position [0, 0]
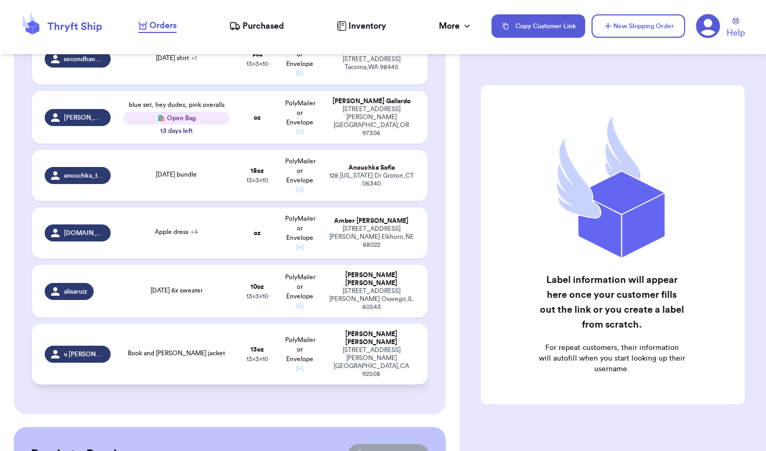
scroll to position [453, 0]
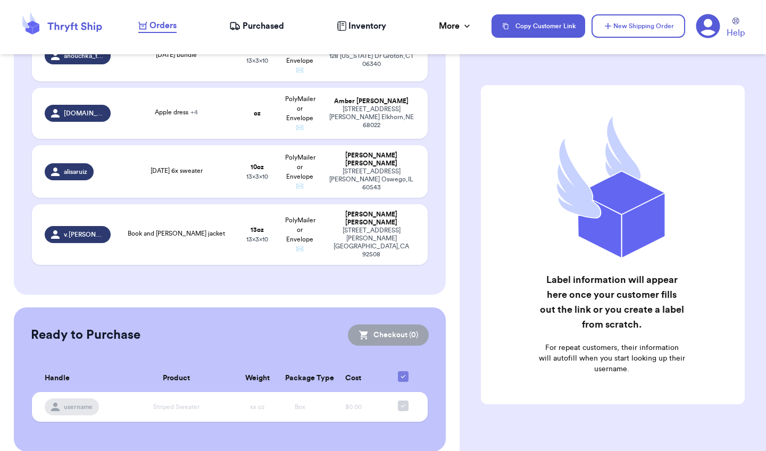
click at [262, 22] on span "Purchased" at bounding box center [264, 26] width 42 height 13
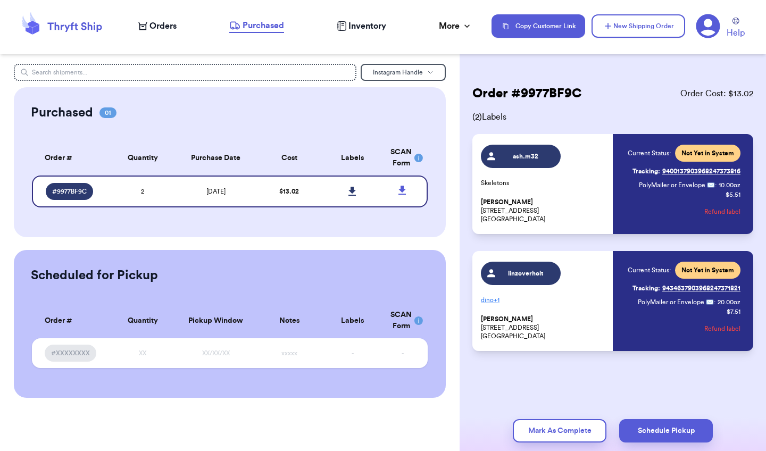
click at [170, 26] on span "Orders" at bounding box center [163, 26] width 27 height 13
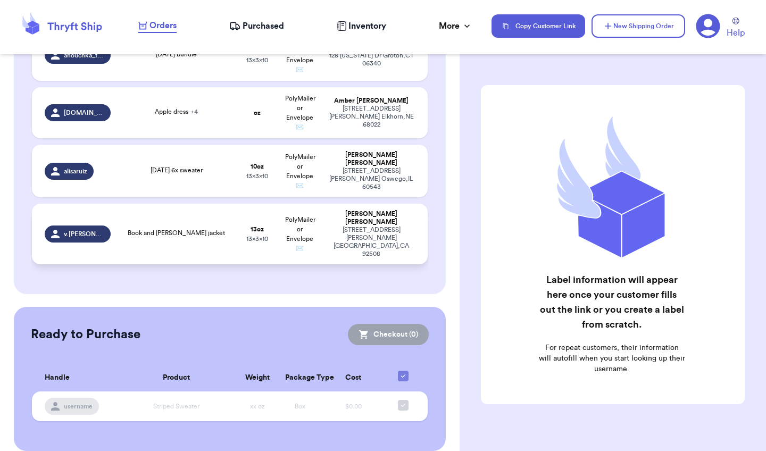
scroll to position [453, 0]
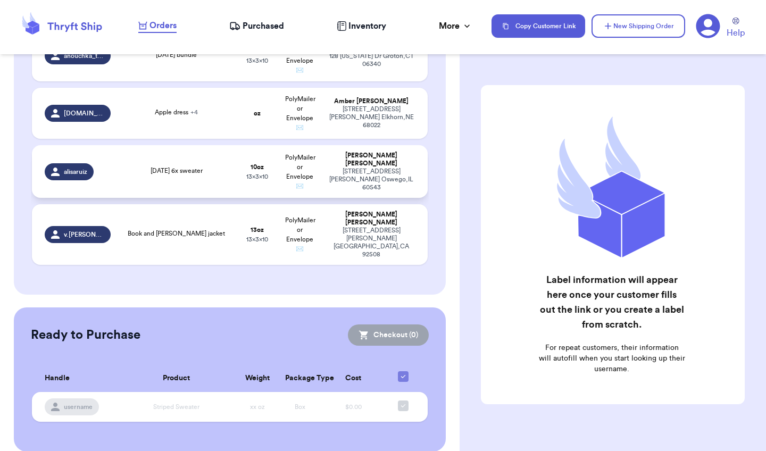
click at [385, 182] on div "1336 Simon’s rd Oswego , IL 60543" at bounding box center [371, 180] width 87 height 24
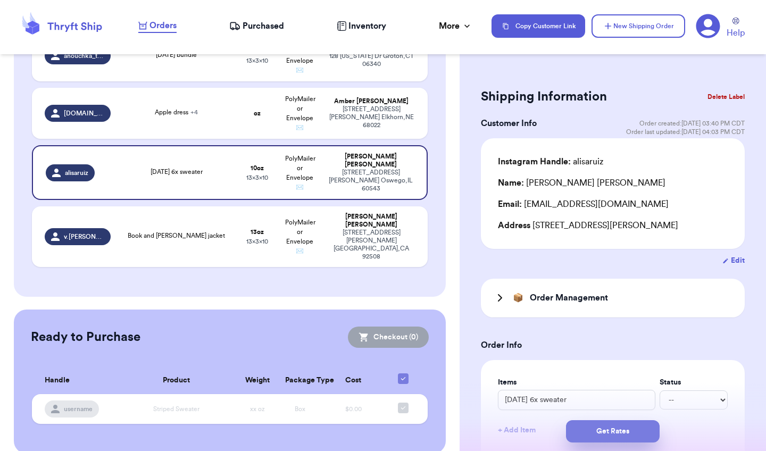
click at [599, 429] on button "Get Rates" at bounding box center [613, 431] width 94 height 22
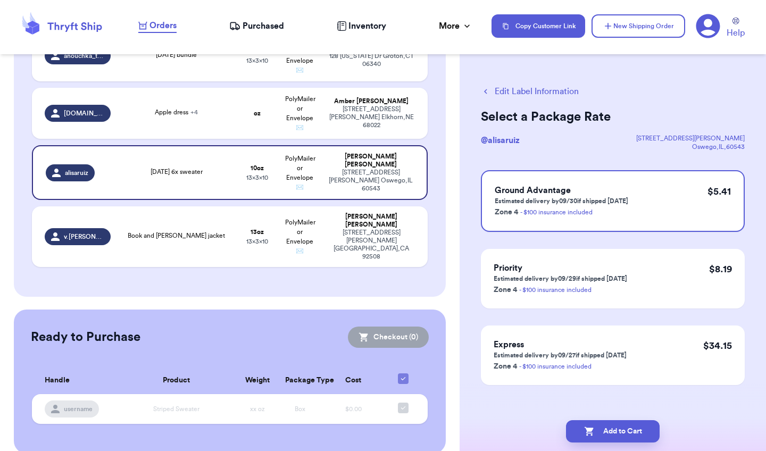
click at [599, 429] on button "Add to Cart" at bounding box center [613, 431] width 94 height 22
checkbox input "true"
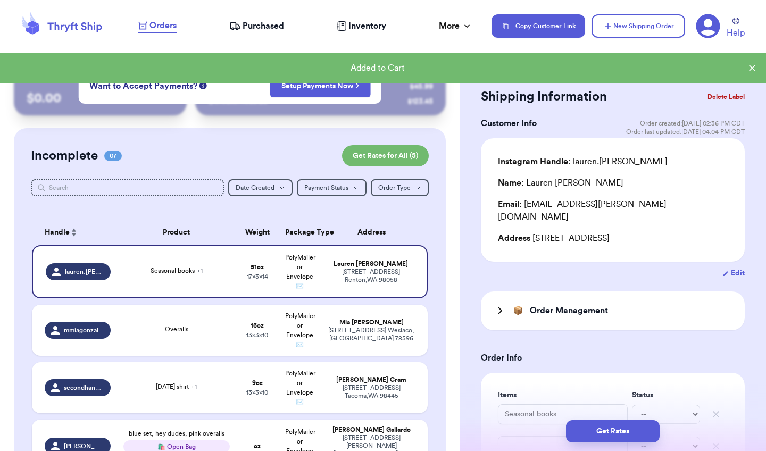
scroll to position [6, 0]
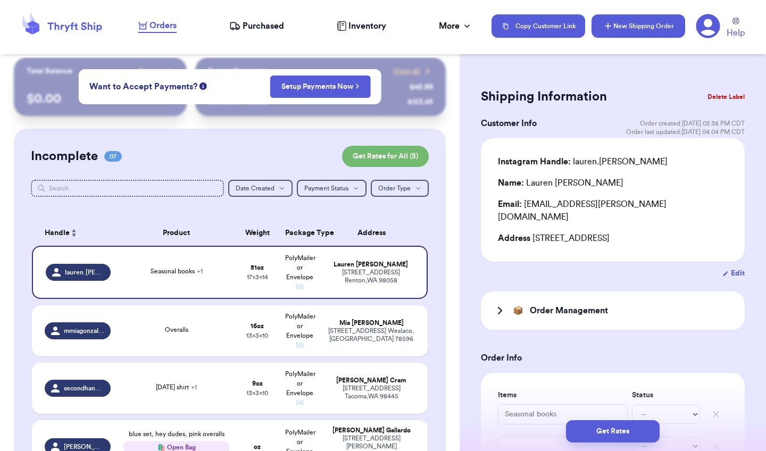
click at [633, 24] on button "New Shipping Order" at bounding box center [639, 25] width 94 height 23
type input "0"
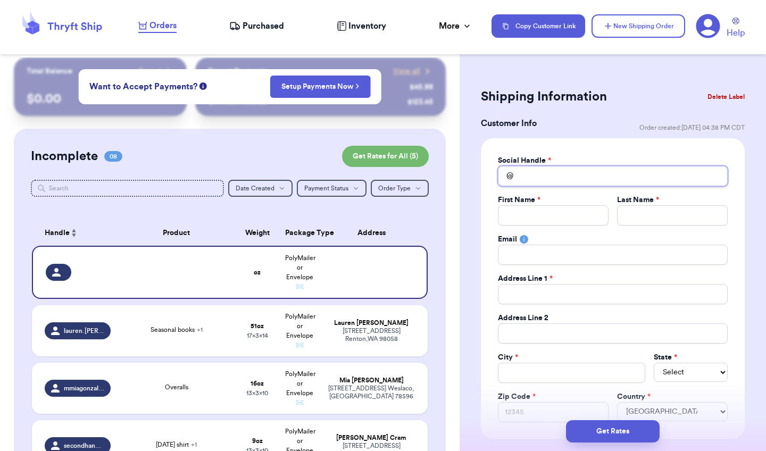
click at [572, 179] on input "Total Amount Paid" at bounding box center [613, 176] width 230 height 20
type input "c"
type input "ch"
type input "chr"
type input "chri"
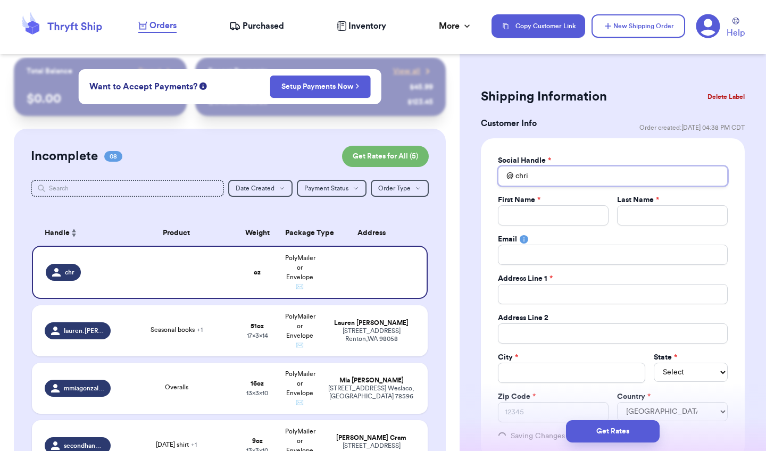
type input "chris"
type input "chriss"
type input "chrissy"
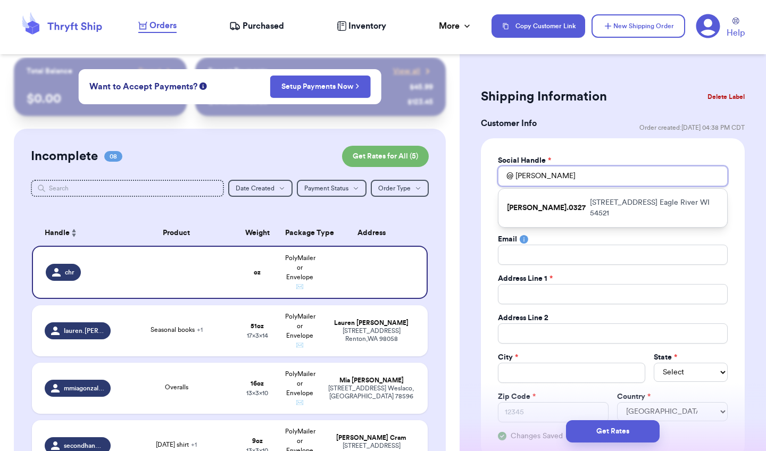
type input "Chrissy"
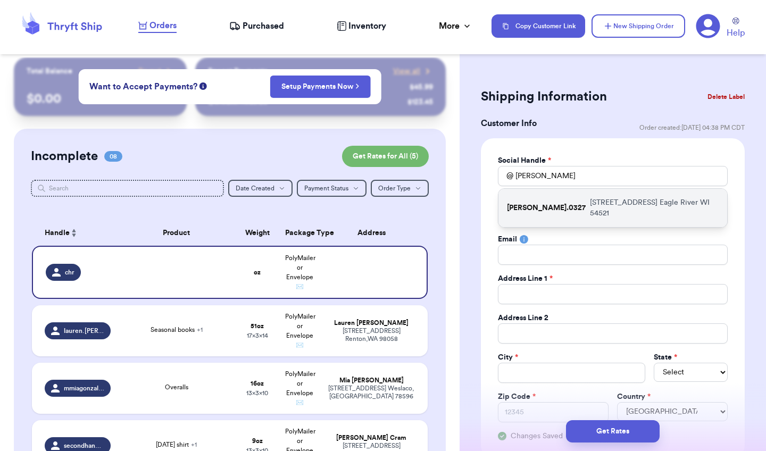
drag, startPoint x: 572, startPoint y: 179, endPoint x: 593, endPoint y: 202, distance: 31.3
click at [593, 202] on p "2291 Town Hall Road Eagle River WI 54521" at bounding box center [654, 207] width 129 height 21
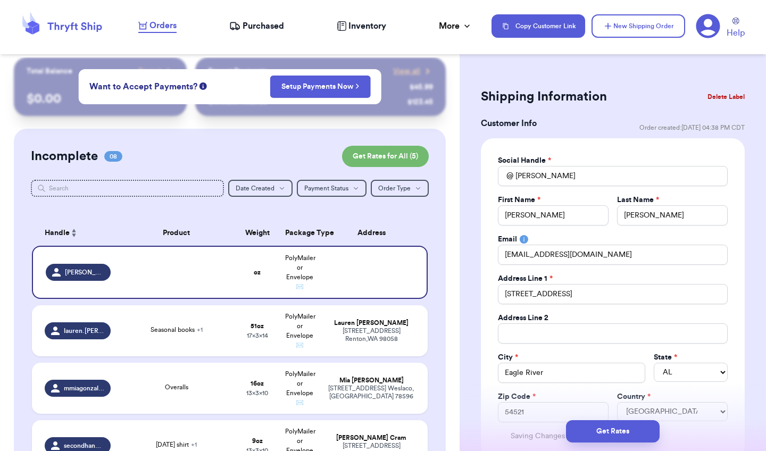
type input "[PERSON_NAME].0327"
type input "Christina"
type input "Skarda"
type input "christinaangone0327@gmail.com"
type input "[STREET_ADDRESS]"
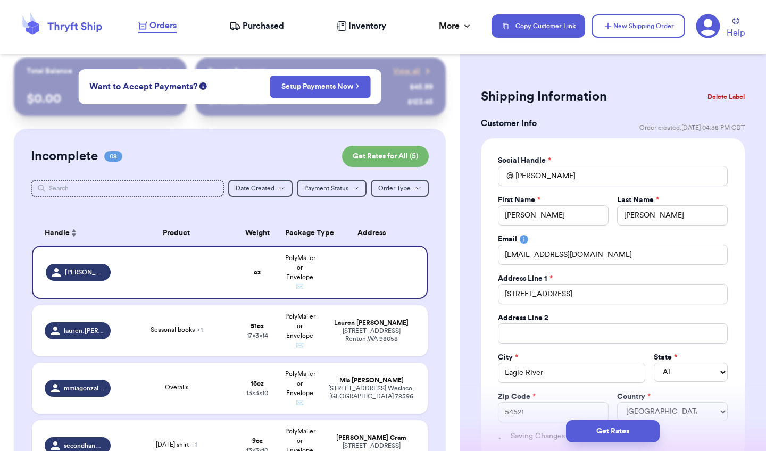
type input "Eagle River"
select select "WI"
type input "54521"
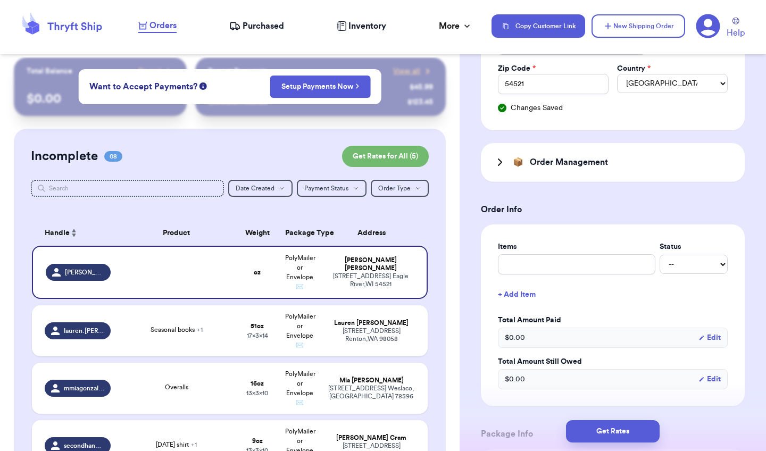
scroll to position [334, 0]
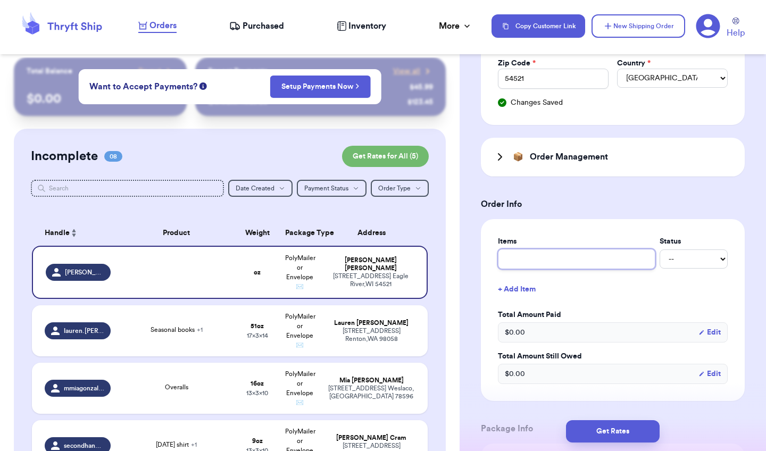
type input "b"
type input "bo"
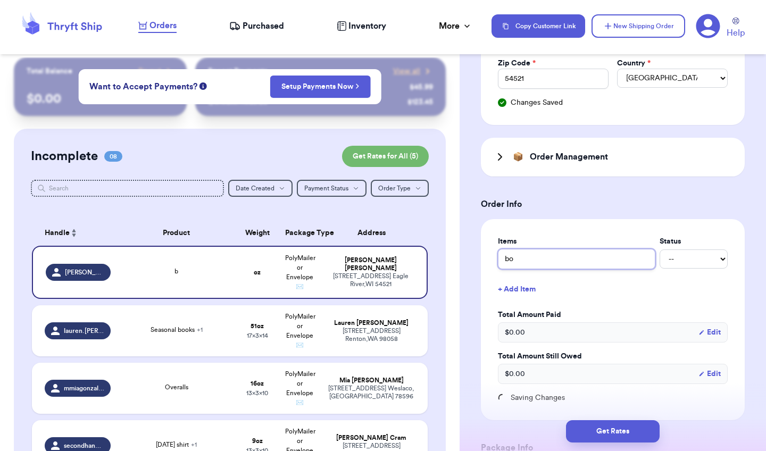
type input "boo"
type input "book"
type input "book b"
type input "book bi"
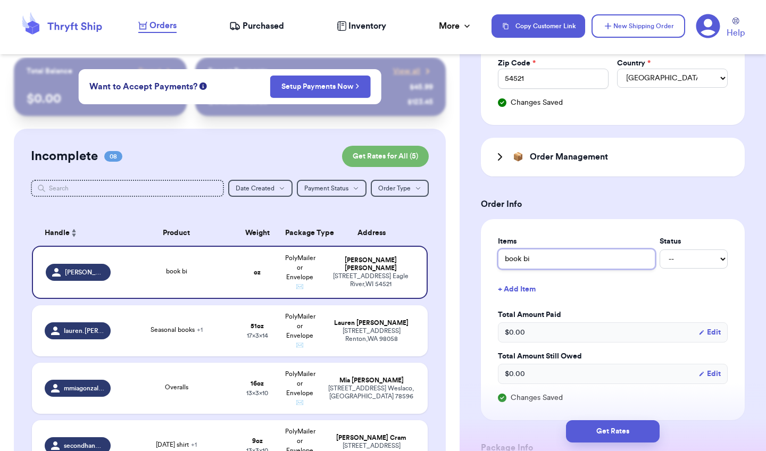
type input "book b"
type input "book bu"
type input "book bun"
type input "book bund"
type input "book bundl"
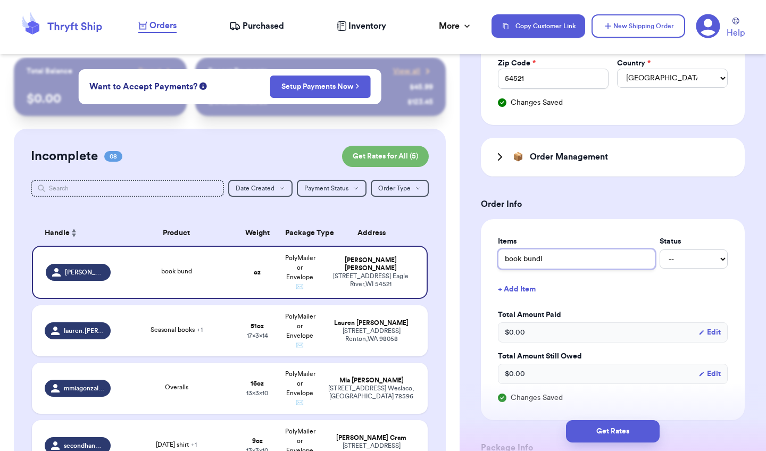
type input "book bundle"
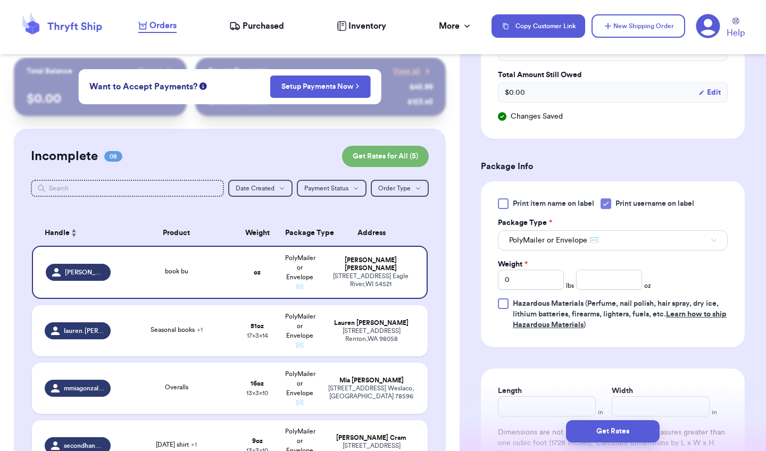
scroll to position [631, 0]
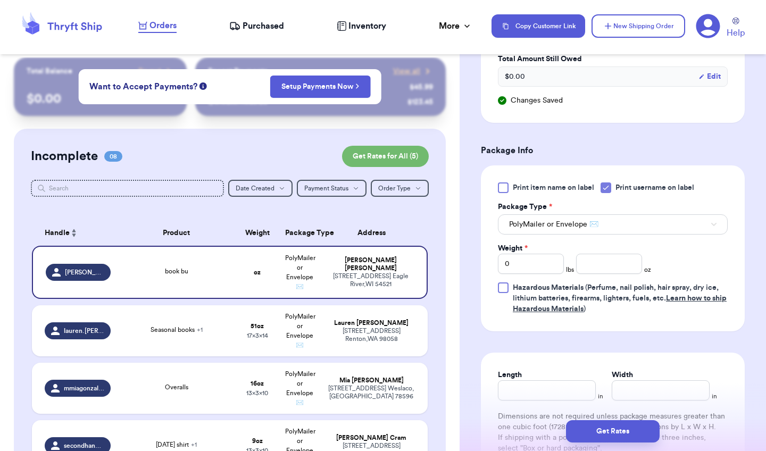
type input "book bundle"
click at [606, 187] on icon at bounding box center [606, 188] width 9 height 9
click at [0, 0] on input "Print username on label" at bounding box center [0, 0] width 0 height 0
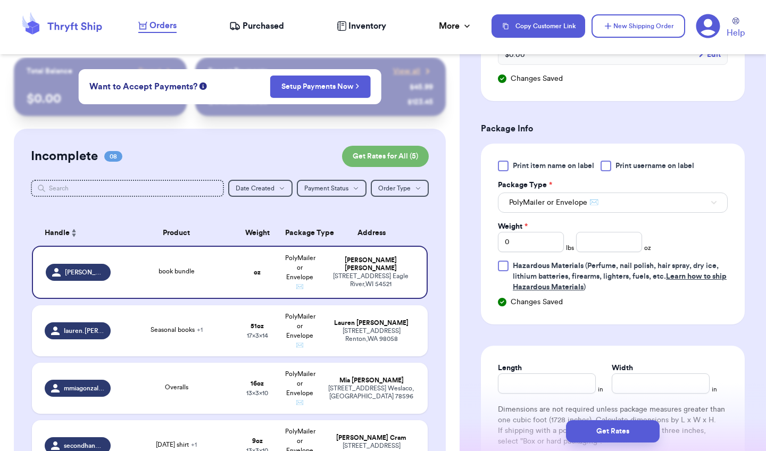
scroll to position [679, 0]
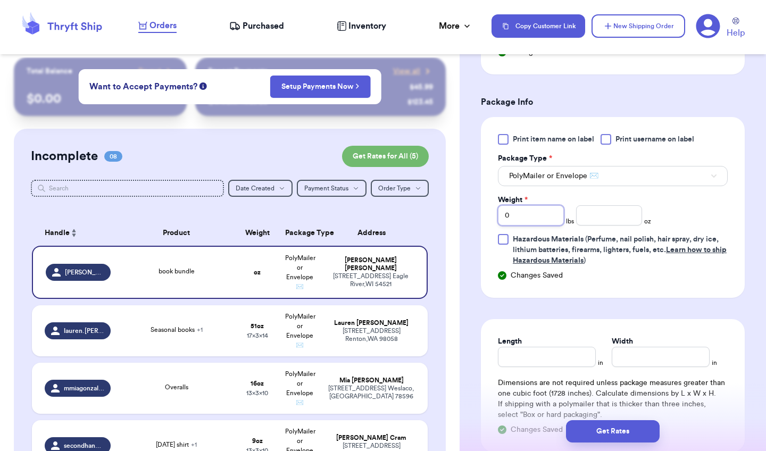
click at [542, 215] on input "0" at bounding box center [531, 215] width 66 height 20
type input "4"
click at [599, 208] on input "number" at bounding box center [609, 215] width 66 height 20
type input "8"
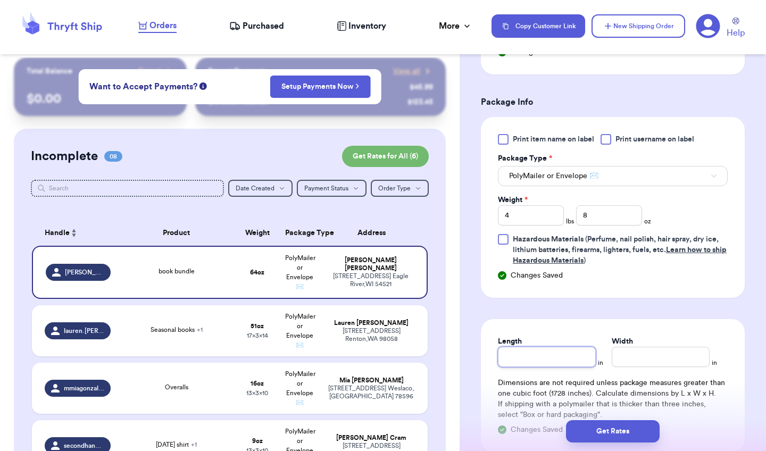
click at [554, 359] on input "Length" at bounding box center [547, 357] width 98 height 20
type input "14"
click at [624, 354] on input "Width *" at bounding box center [661, 357] width 98 height 20
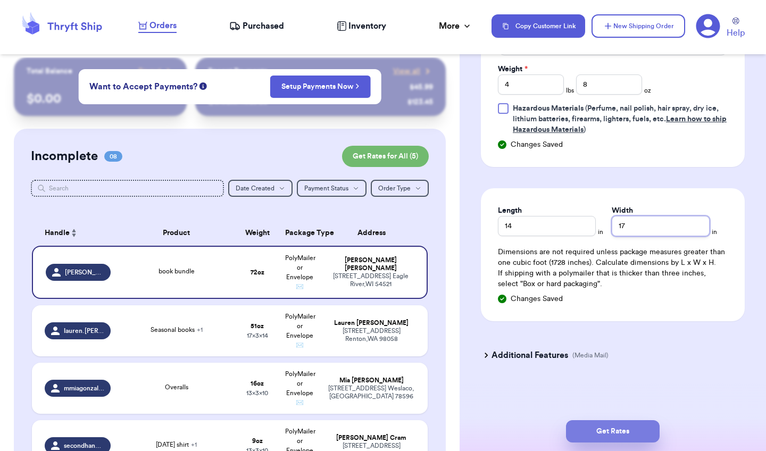
type input "17"
click at [619, 432] on button "Get Rates" at bounding box center [613, 431] width 94 height 22
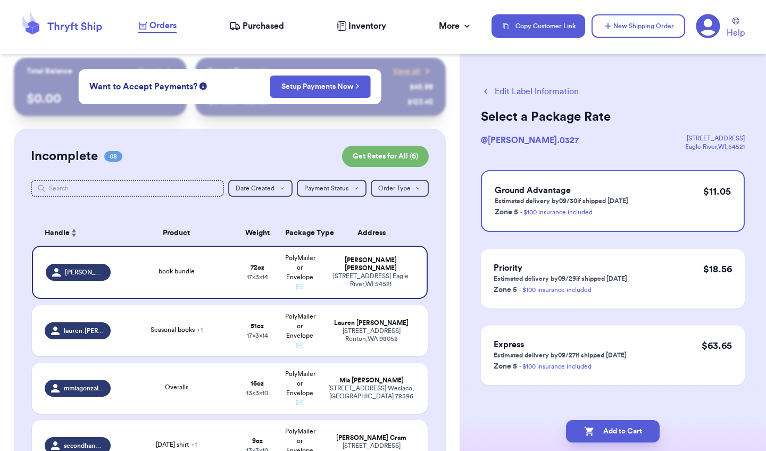
click at [505, 91] on button "Edit Label Information" at bounding box center [530, 91] width 98 height 13
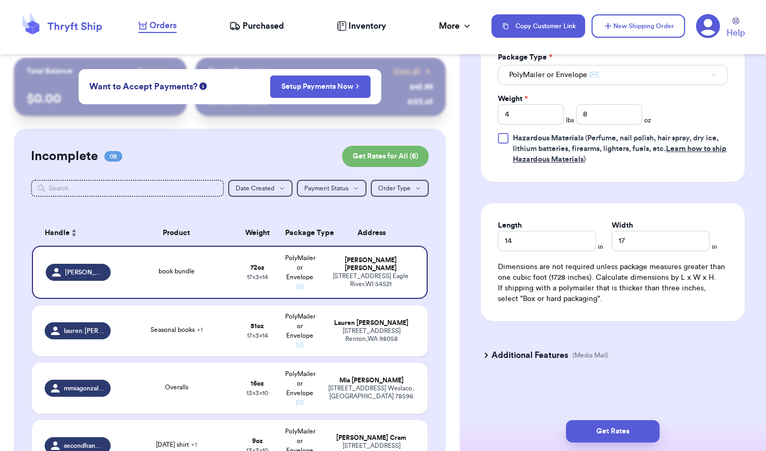
scroll to position [571, 0]
click at [555, 358] on h3 "Additional Features" at bounding box center [530, 355] width 77 height 13
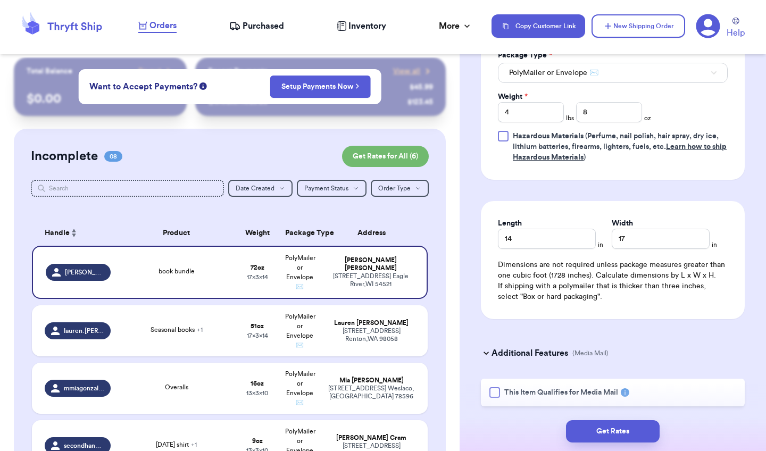
click at [499, 393] on div at bounding box center [495, 392] width 11 height 11
click at [0, 0] on input "This Item Qualifies for Media Mail" at bounding box center [0, 0] width 0 height 0
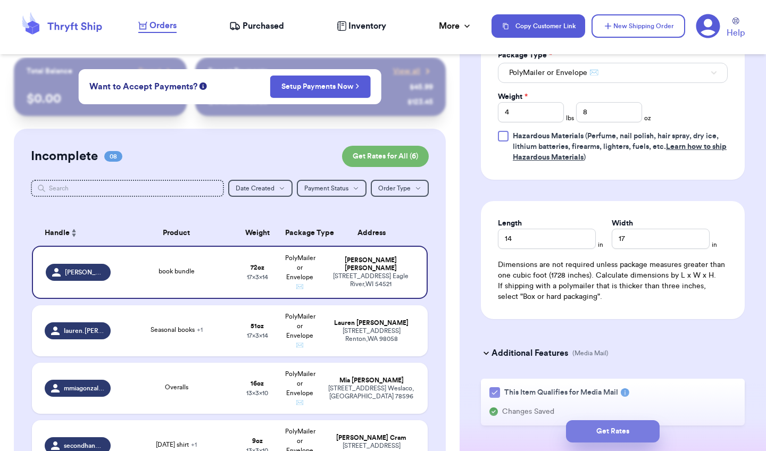
click at [634, 429] on button "Get Rates" at bounding box center [613, 431] width 94 height 22
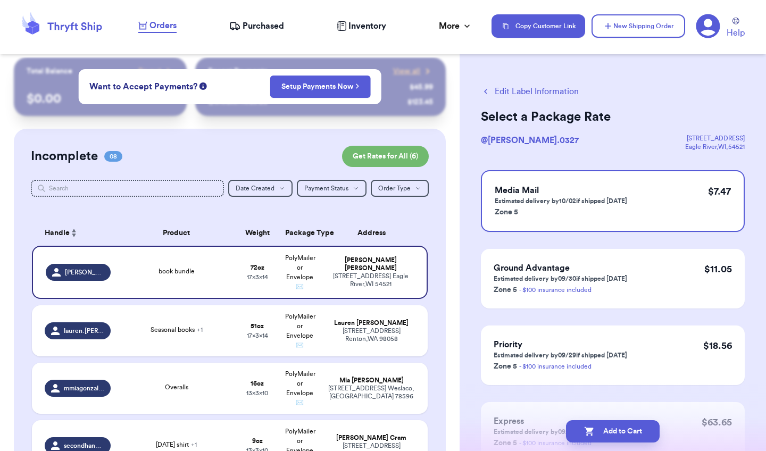
click at [511, 89] on button "Edit Label Information" at bounding box center [530, 91] width 98 height 13
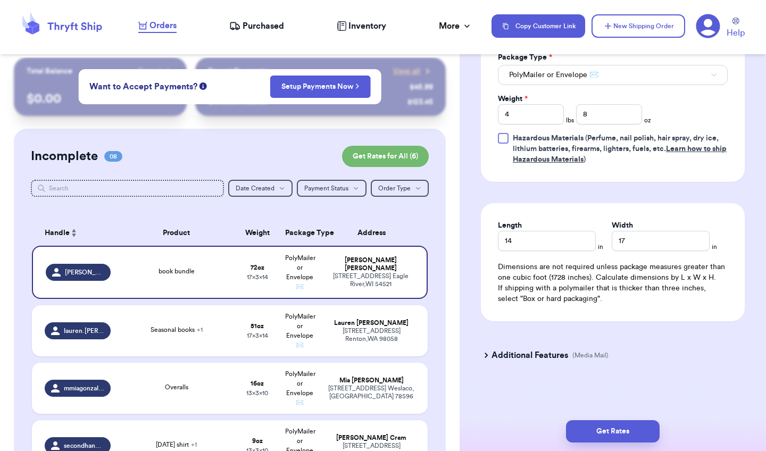
scroll to position [571, 0]
click at [542, 358] on h3 "Additional Features" at bounding box center [530, 355] width 77 height 13
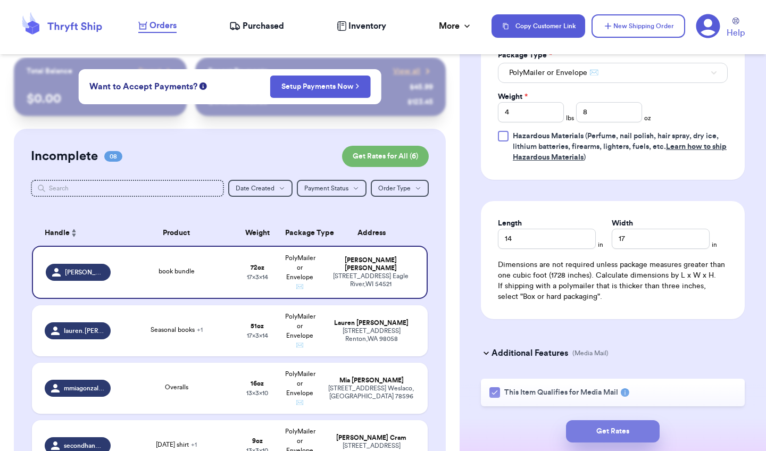
click at [611, 428] on button "Get Rates" at bounding box center [613, 431] width 94 height 22
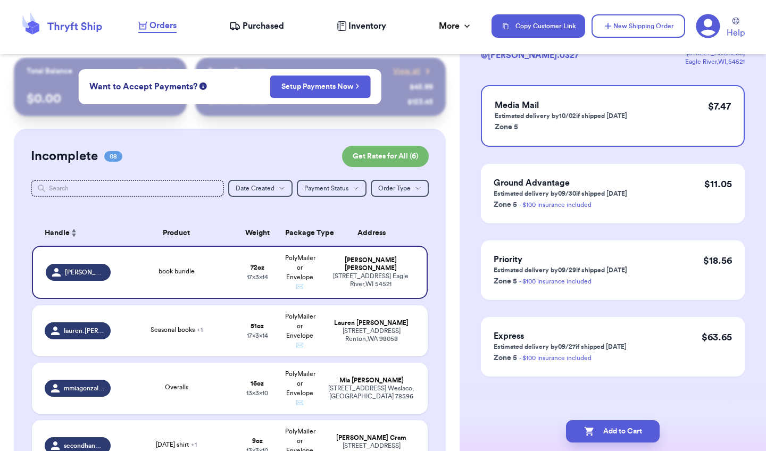
scroll to position [0, 0]
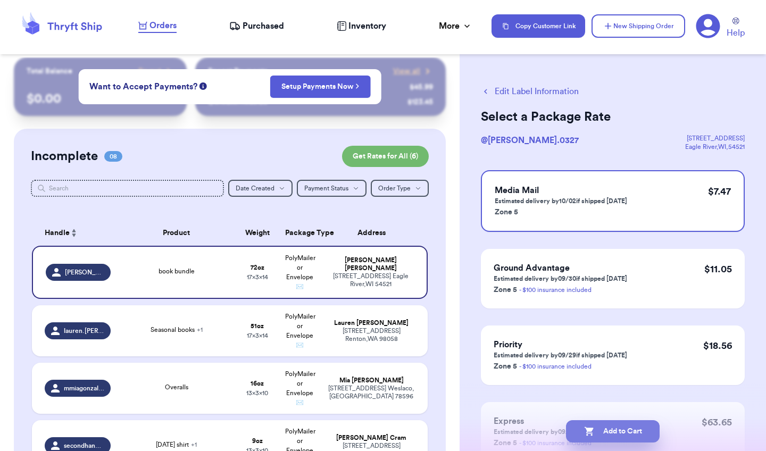
click at [626, 435] on button "Add to Cart" at bounding box center [613, 431] width 94 height 22
checkbox input "true"
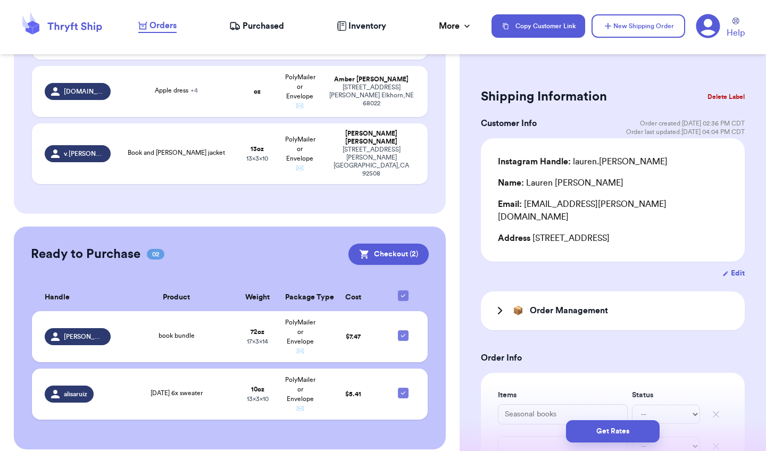
scroll to position [477, 0]
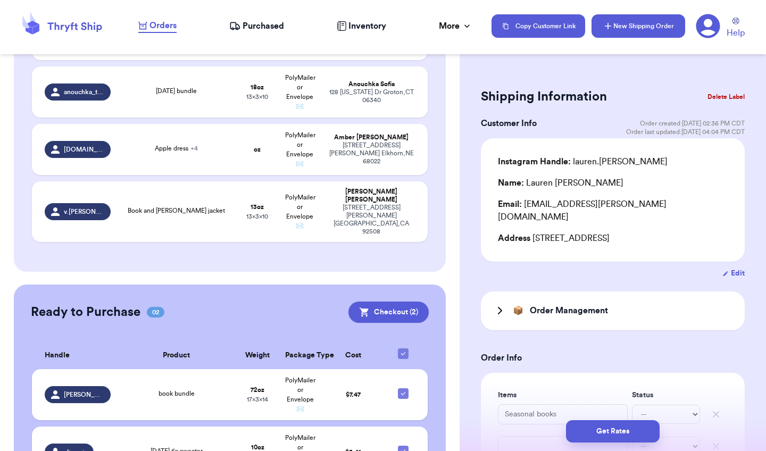
click at [615, 28] on button "New Shipping Order" at bounding box center [639, 25] width 94 height 23
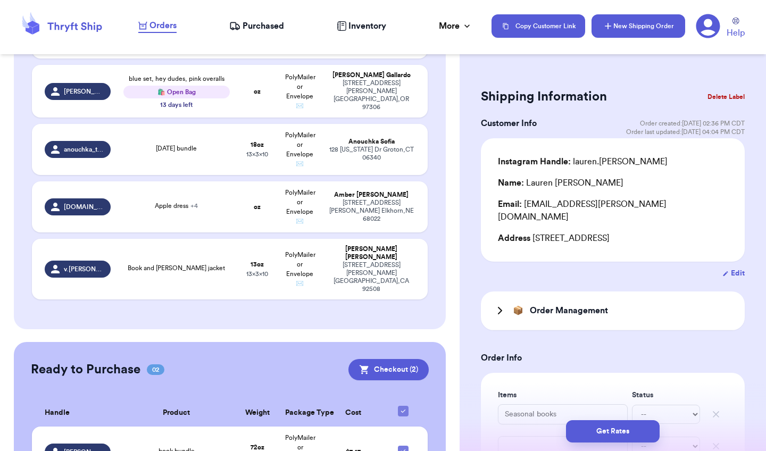
type input "0"
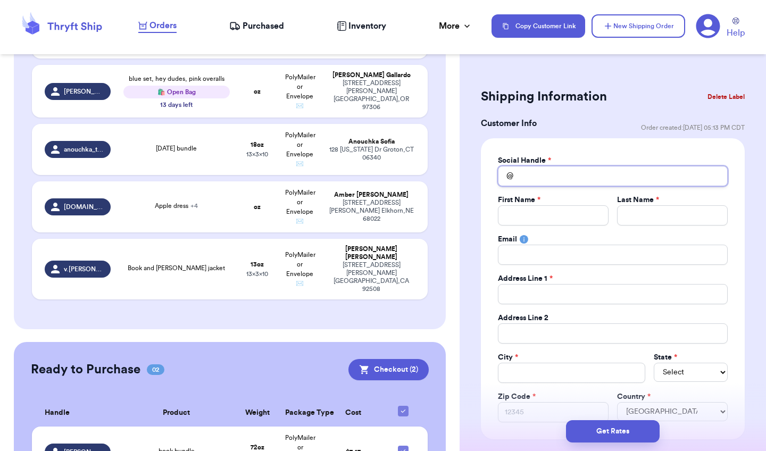
click at [561, 179] on input "Total Amount Paid" at bounding box center [613, 176] width 230 height 20
type input "j"
type input "je"
type input "jes"
type input "jess"
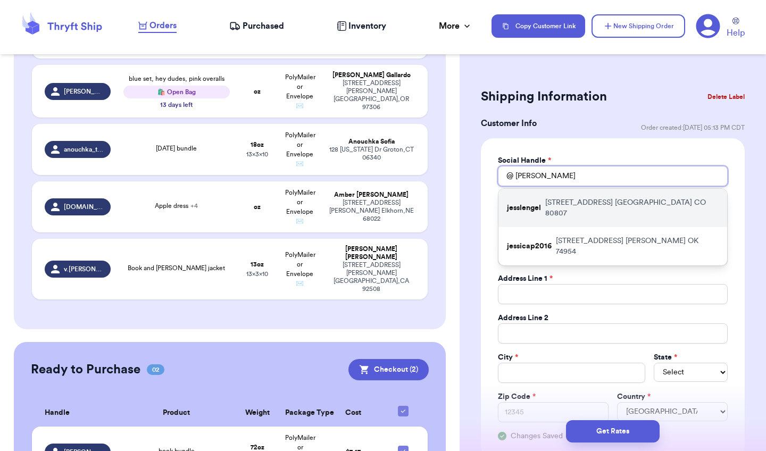
type input "jess"
click at [567, 202] on p "998 US HWY 385 Burlington CO 80807" at bounding box center [631, 207] width 173 height 21
type input "jesslengel"
type input "Jess"
type input "Lengel"
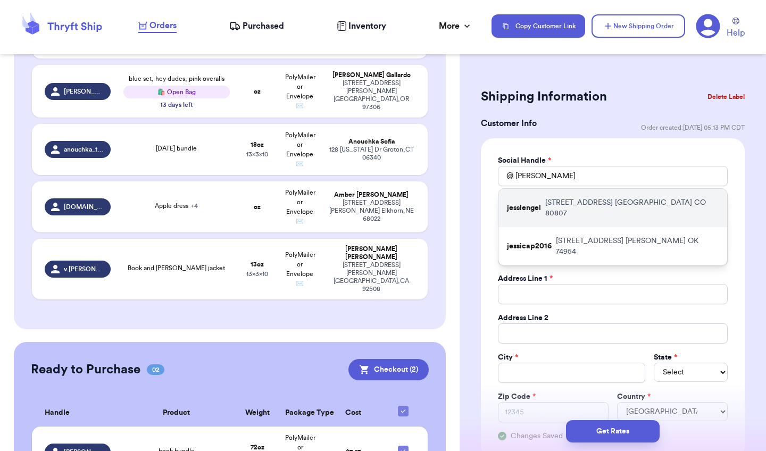
type input "jlengel10618@gmail.com"
type input "998 US HWY 385"
type input "Burlington"
select select "CO"
type input "80807"
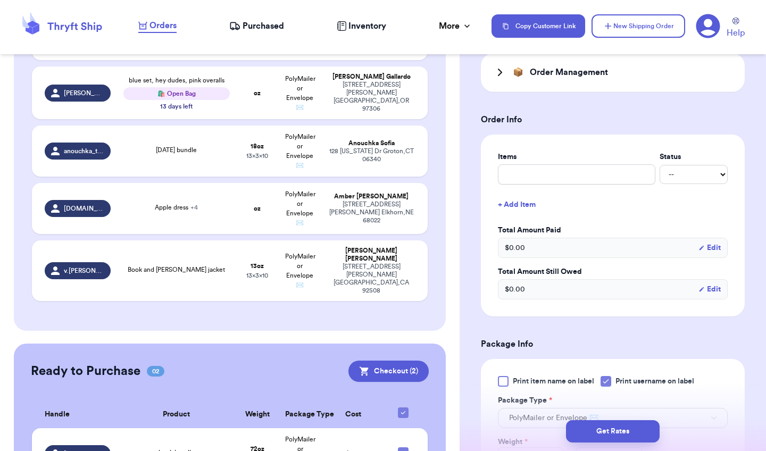
scroll to position [418, 0]
type input "p"
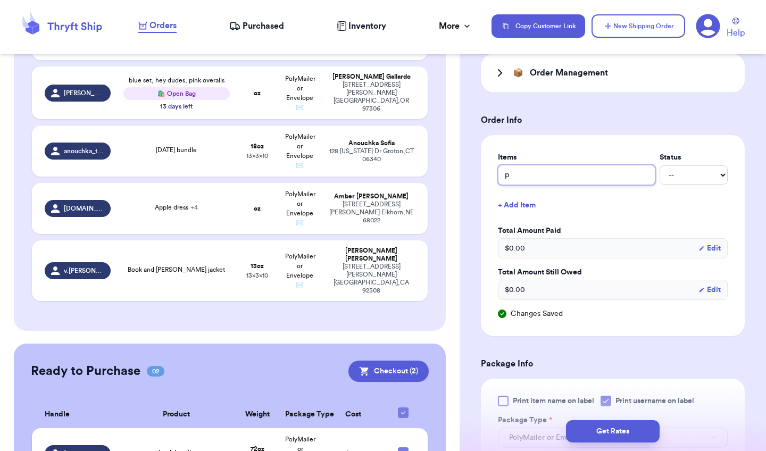
type input "pa"
type input "pan"
type input "pant"
type input "pants"
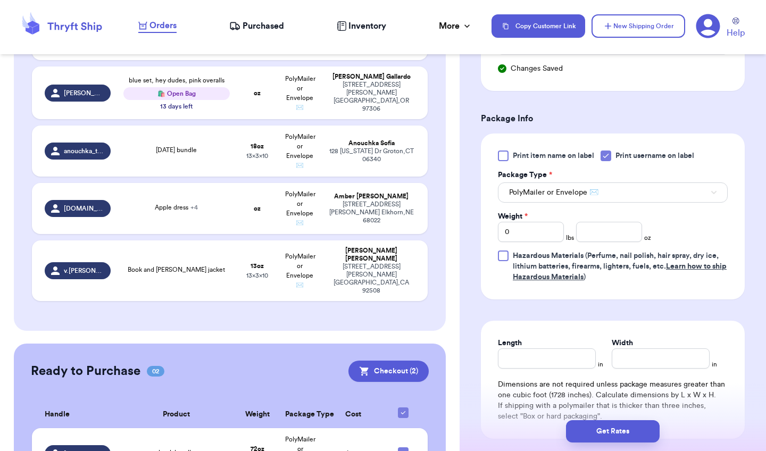
scroll to position [674, 0]
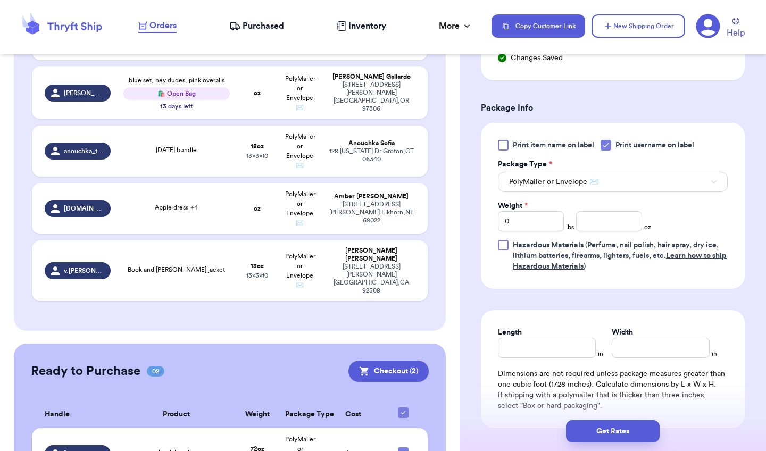
type input "pants"
click at [610, 146] on icon at bounding box center [606, 145] width 9 height 9
click at [0, 0] on input "Print username on label" at bounding box center [0, 0] width 0 height 0
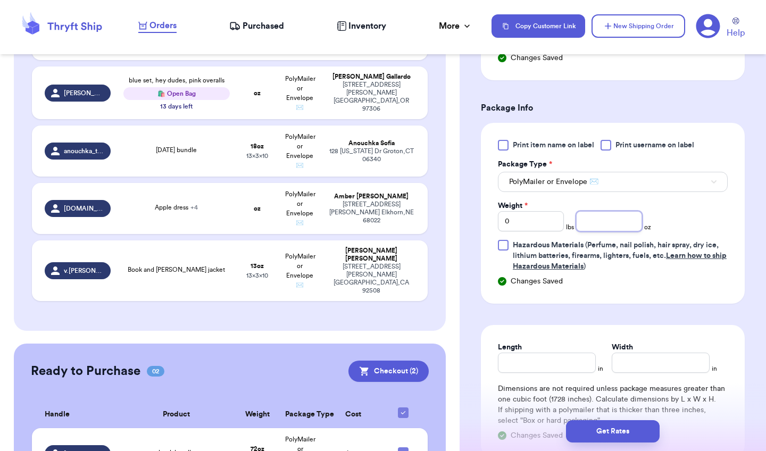
click at [612, 221] on input "number" at bounding box center [609, 221] width 66 height 20
type input "7"
click at [540, 364] on input "Length" at bounding box center [547, 363] width 98 height 20
type input "10"
click at [617, 361] on input "1" at bounding box center [661, 363] width 98 height 20
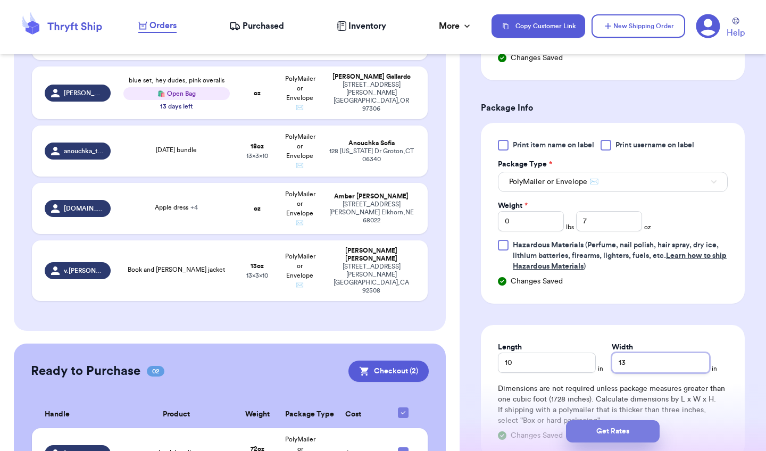
type input "13"
click at [596, 437] on button "Get Rates" at bounding box center [613, 431] width 94 height 22
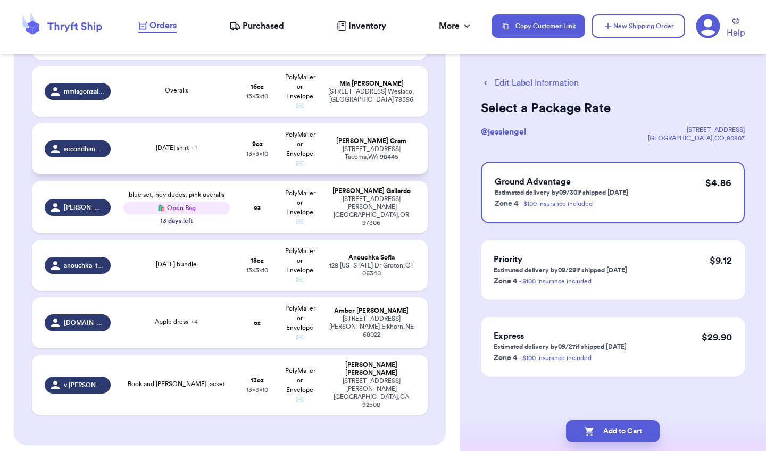
scroll to position [368, 0]
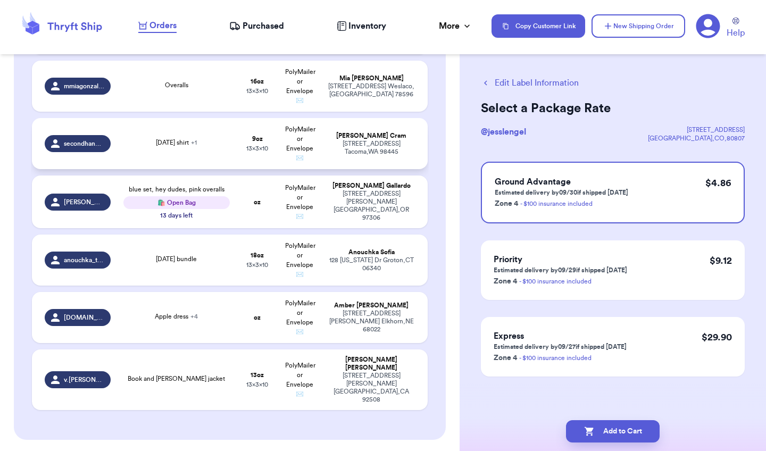
click at [338, 137] on div "Megan Cram" at bounding box center [371, 136] width 87 height 8
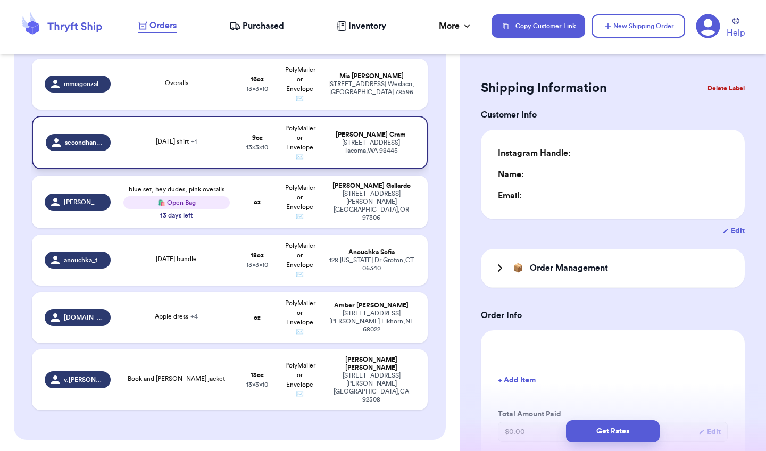
type input "0"
type input "9"
type input "10"
type input "13"
type input "0"
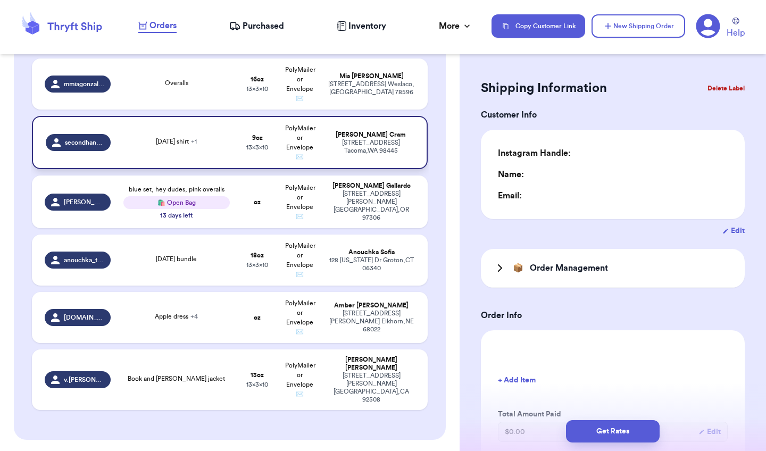
type input "0"
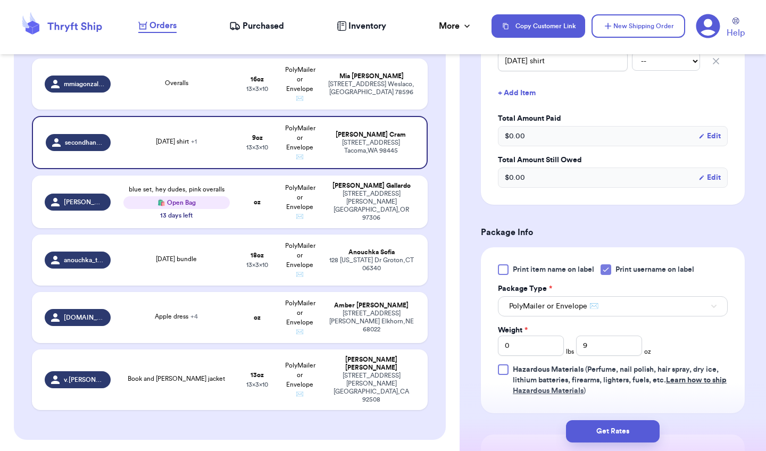
scroll to position [388, 0]
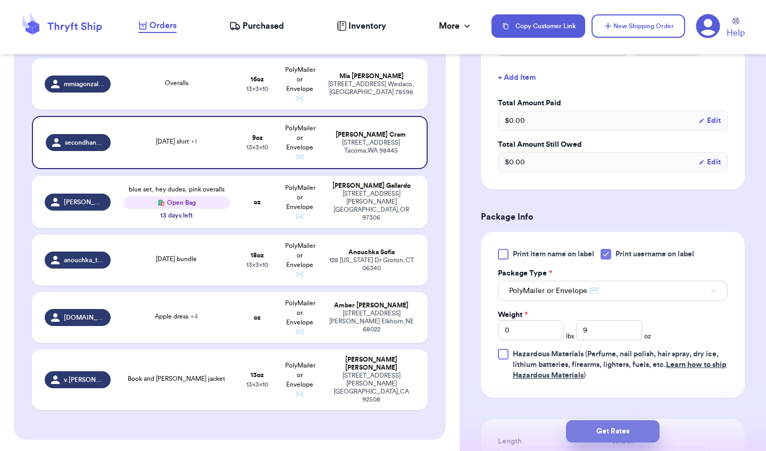
click at [610, 428] on button "Get Rates" at bounding box center [613, 431] width 94 height 22
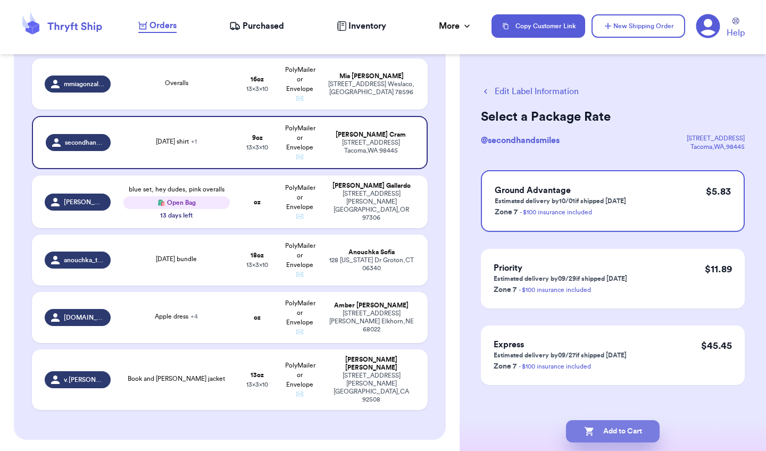
click at [610, 428] on button "Add to Cart" at bounding box center [613, 431] width 94 height 22
checkbox input "true"
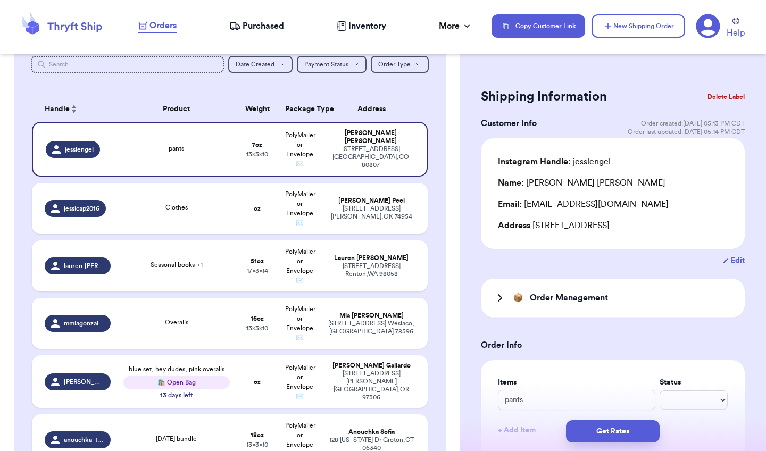
scroll to position [145, 0]
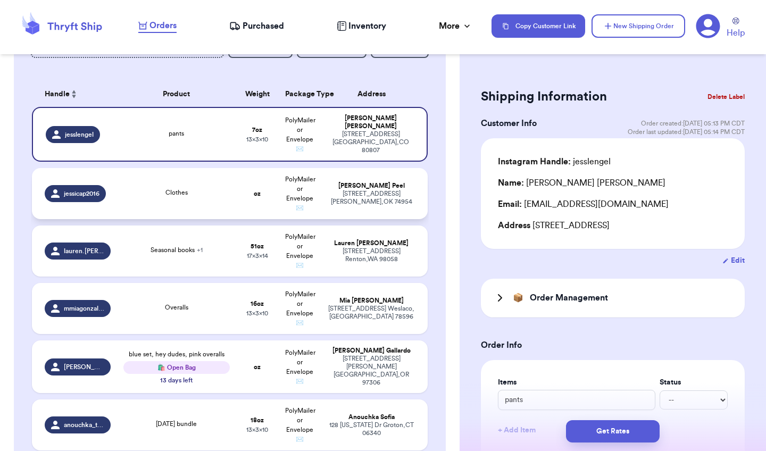
click at [362, 188] on div "Jessica Peel" at bounding box center [371, 186] width 87 height 8
type input "Clothes"
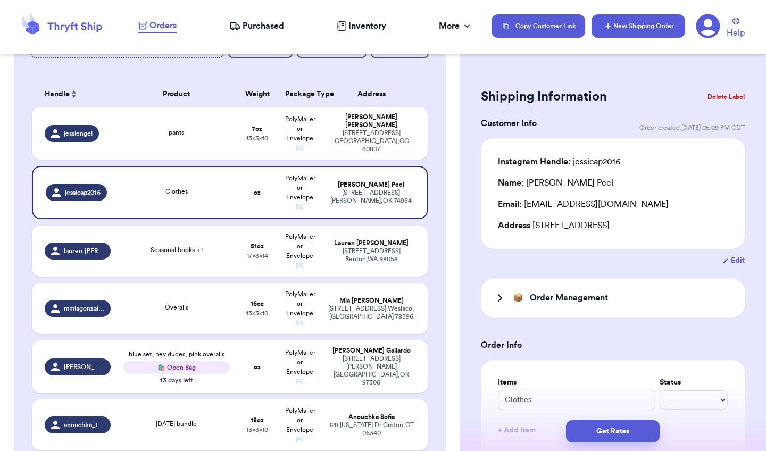
click at [625, 30] on button "New Shipping Order" at bounding box center [639, 25] width 94 height 23
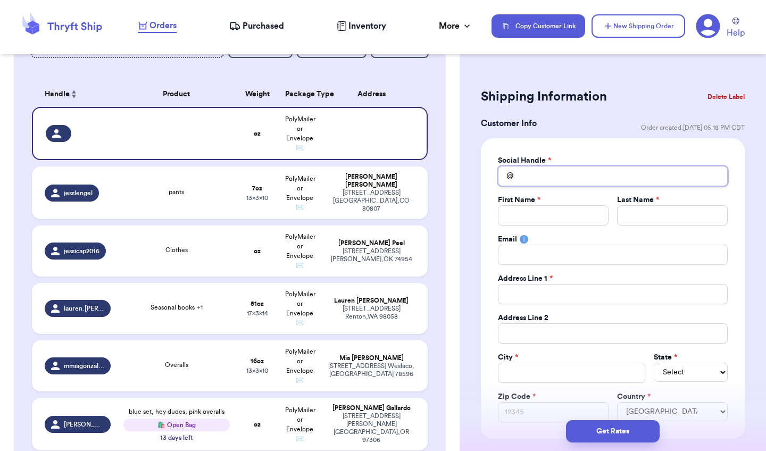
click at [560, 176] on input "Total Amount Paid" at bounding box center [613, 176] width 230 height 20
type input "n"
type input "no"
type input "not"
type input "noth"
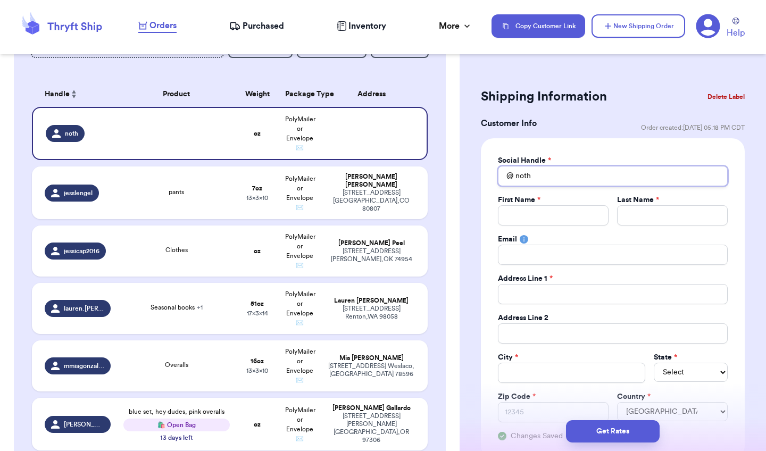
type input "nothi"
type input "nothin"
type input "nothing"
type input "nothin"
type input "nothi"
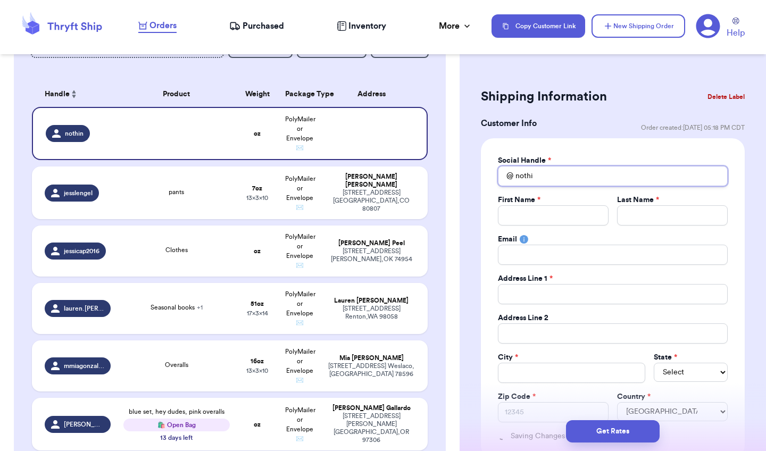
type input "noth"
type input "not"
type input "no"
type input "n"
click at [732, 101] on button "Delete Label" at bounding box center [726, 96] width 46 height 23
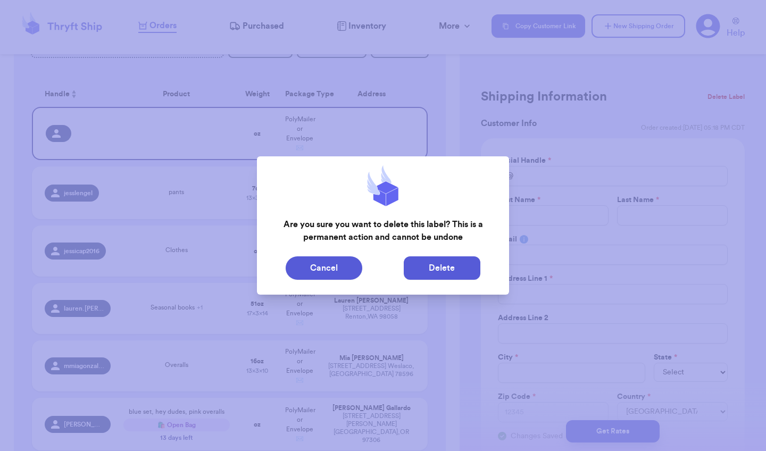
click at [441, 264] on button "Delete" at bounding box center [442, 267] width 77 height 23
type input "pants"
type input "7"
type input "10"
type input "13"
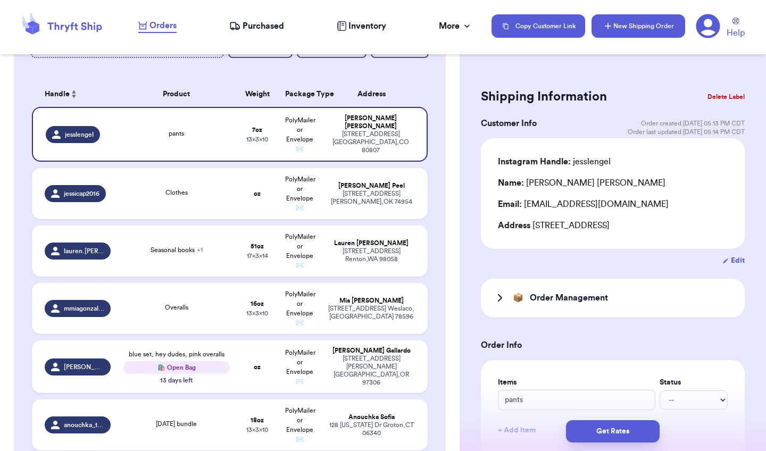
click at [640, 18] on button "New Shipping Order" at bounding box center [639, 25] width 94 height 23
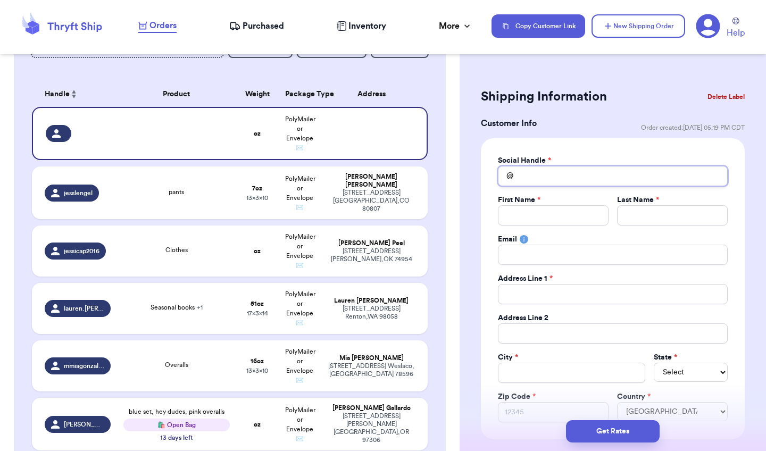
click at [548, 181] on input "Total Amount Paid" at bounding box center [613, 176] width 230 height 20
type input "r"
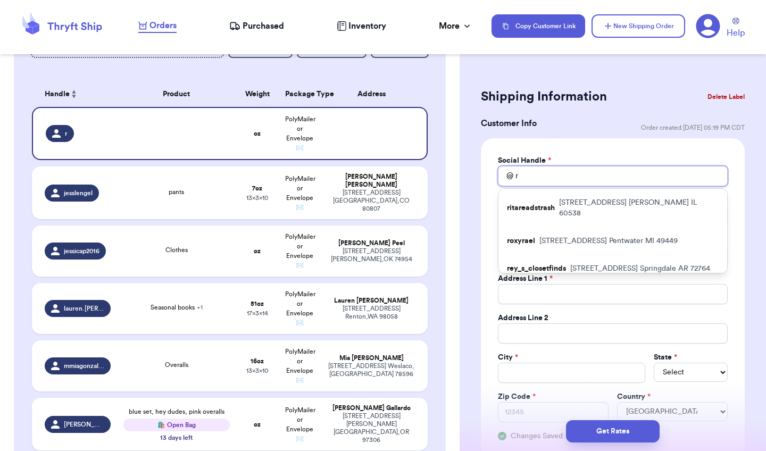
type input "ro"
type input "roh"
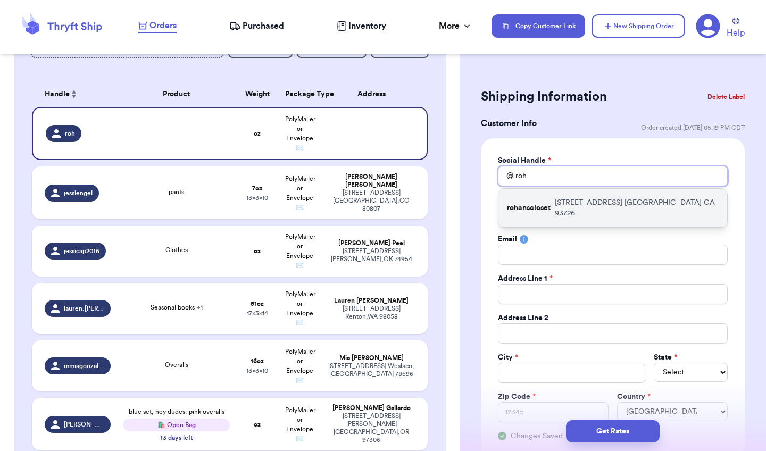
type input "roh"
click at [559, 198] on p "3378 E Acacia Ave Fresno CA 93726" at bounding box center [637, 207] width 164 height 21
type input "rohanscloset"
type input "Sara"
type input "Delgado"
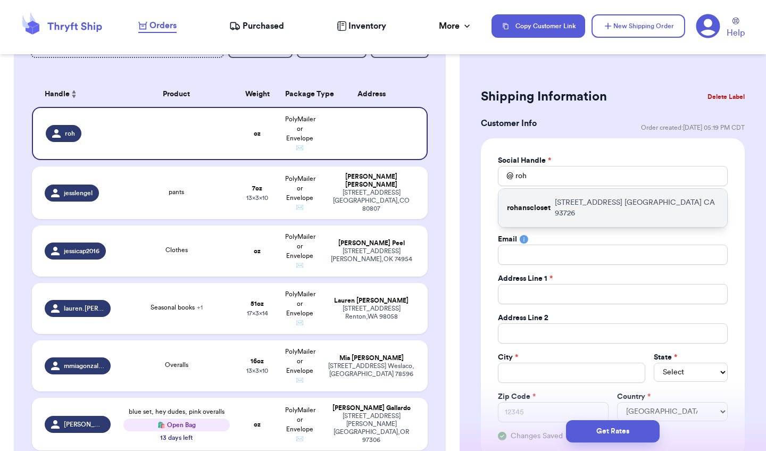
type input "sdelgado1339@gmail.com"
type input "3378 E Acacia Ave"
type input "Fresno"
select select "CA"
type input "93726"
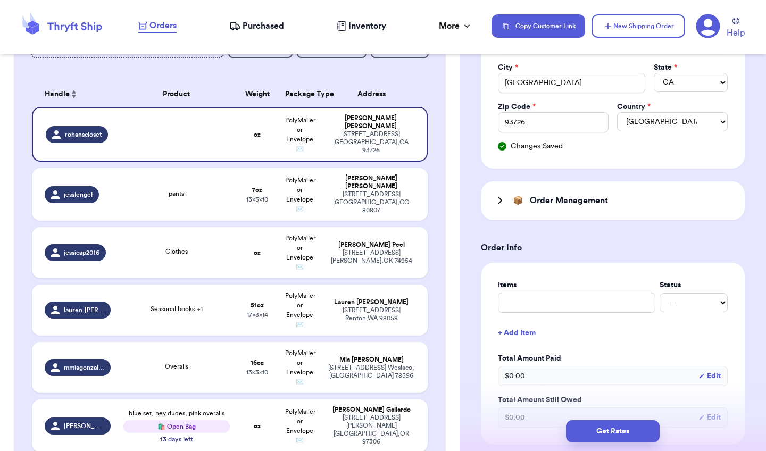
scroll to position [298, 0]
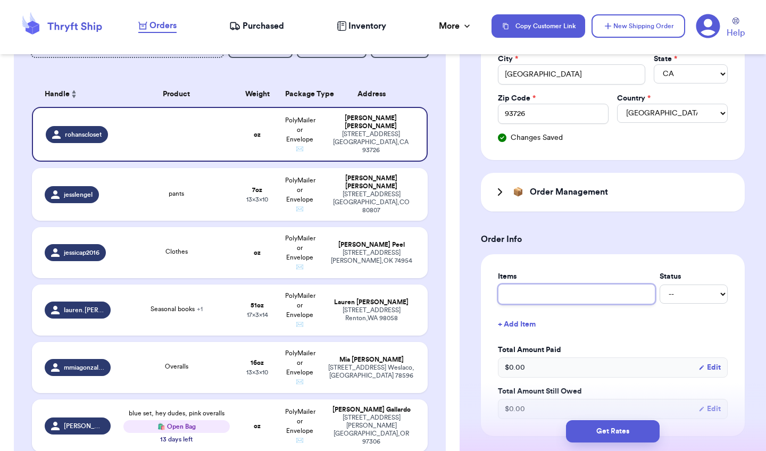
type input "h"
type input "ha"
type input "hal"
type input "hall"
type input "hallo"
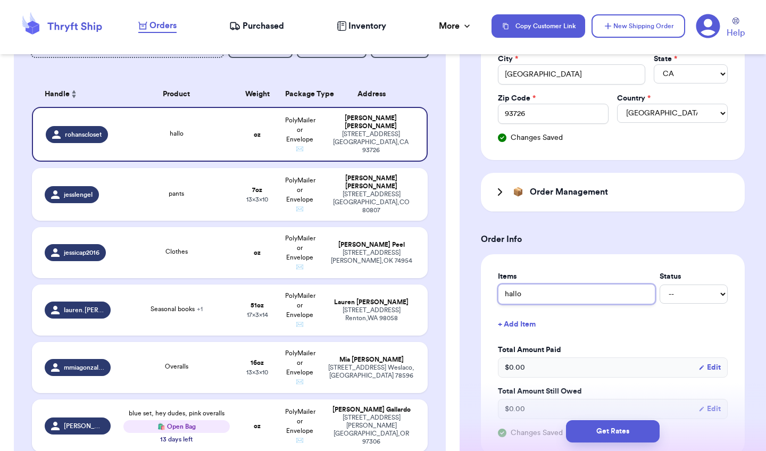
type input "hallow"
type input "hallowe"
type input "hallowee"
type input "halloween"
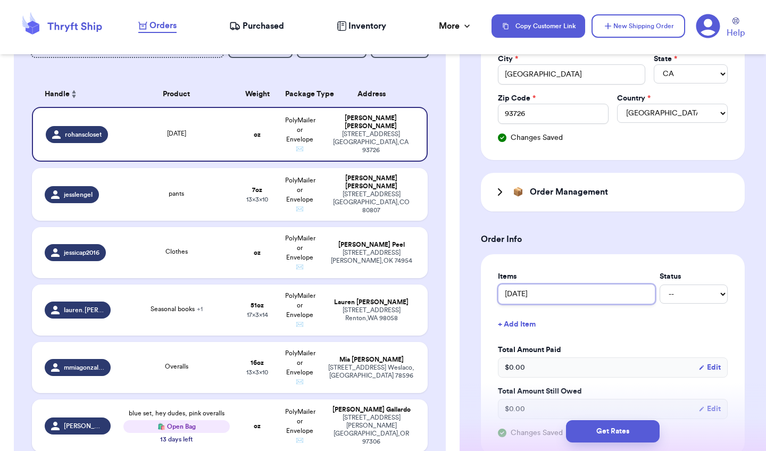
type input "halloween b"
type input "halloween bu"
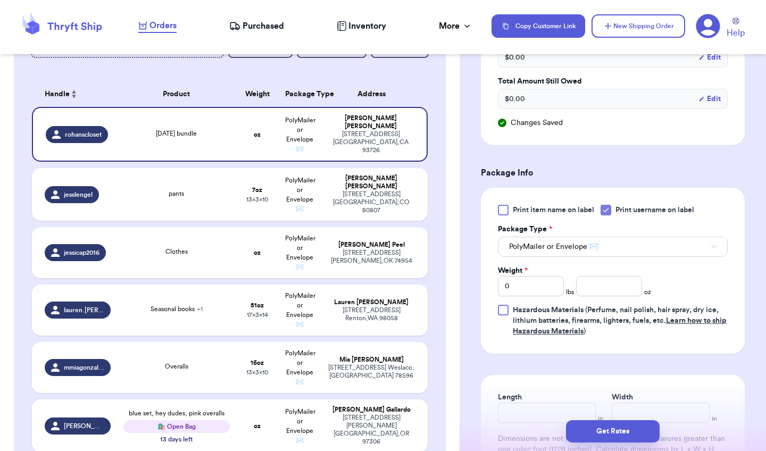
scroll to position [658, 0]
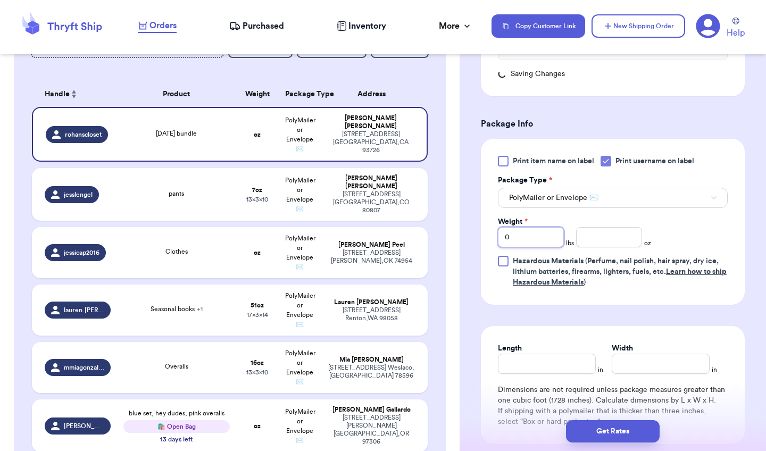
click at [542, 240] on input "0" at bounding box center [531, 237] width 66 height 20
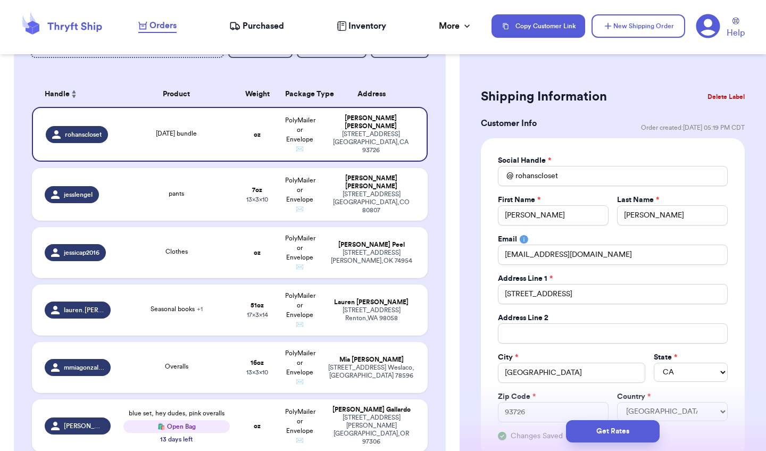
scroll to position [0, 0]
click at [576, 168] on input "rohanscloset" at bounding box center [613, 176] width 230 height 20
click at [575, 178] on input "rohanscloset" at bounding box center [613, 176] width 230 height 20
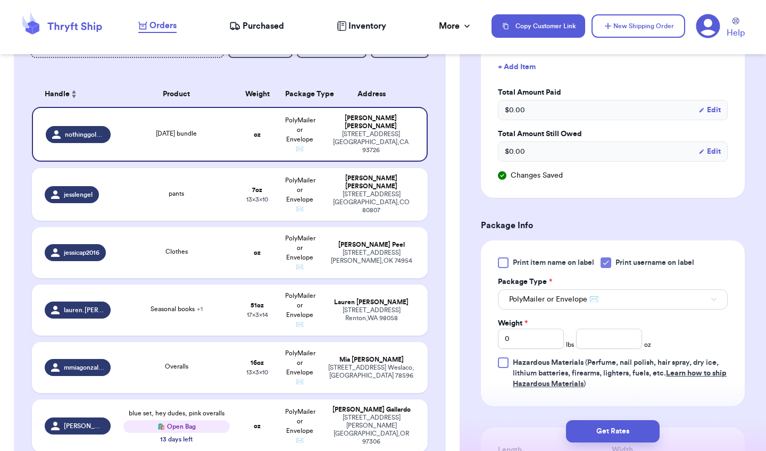
scroll to position [558, 0]
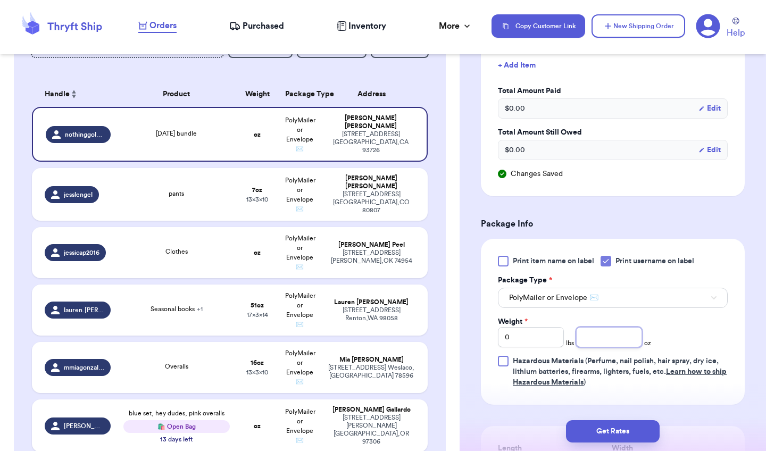
click at [606, 343] on input "number" at bounding box center [609, 337] width 66 height 20
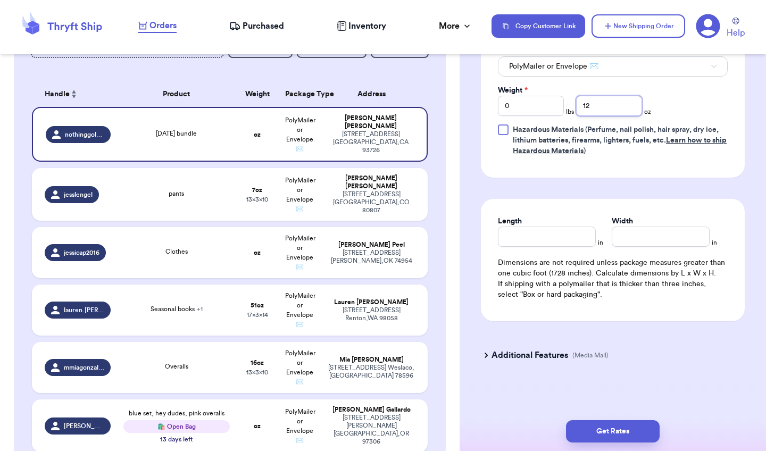
scroll to position [789, 0]
click at [571, 243] on input "Length" at bounding box center [547, 237] width 98 height 20
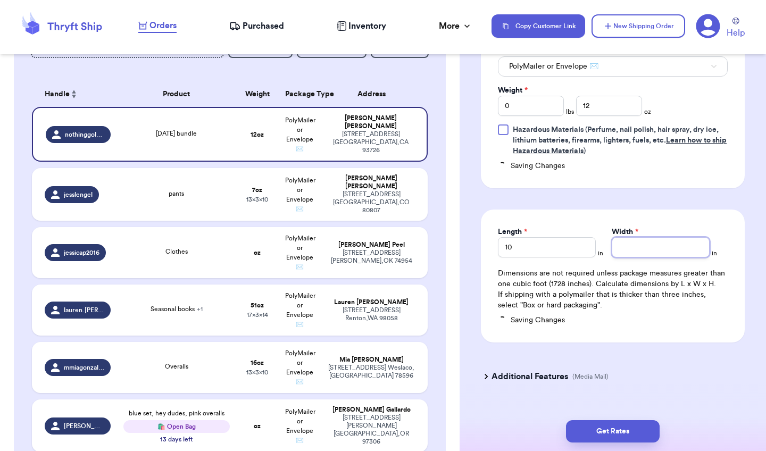
click at [637, 255] on input "Width *" at bounding box center [661, 247] width 98 height 20
click at [604, 428] on button "Get Rates" at bounding box center [613, 431] width 94 height 22
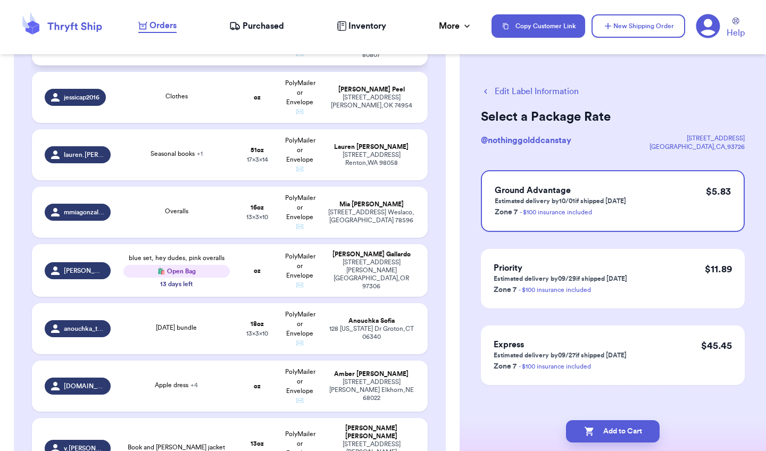
scroll to position [298, 0]
